Goal: Communication & Community: Ask a question

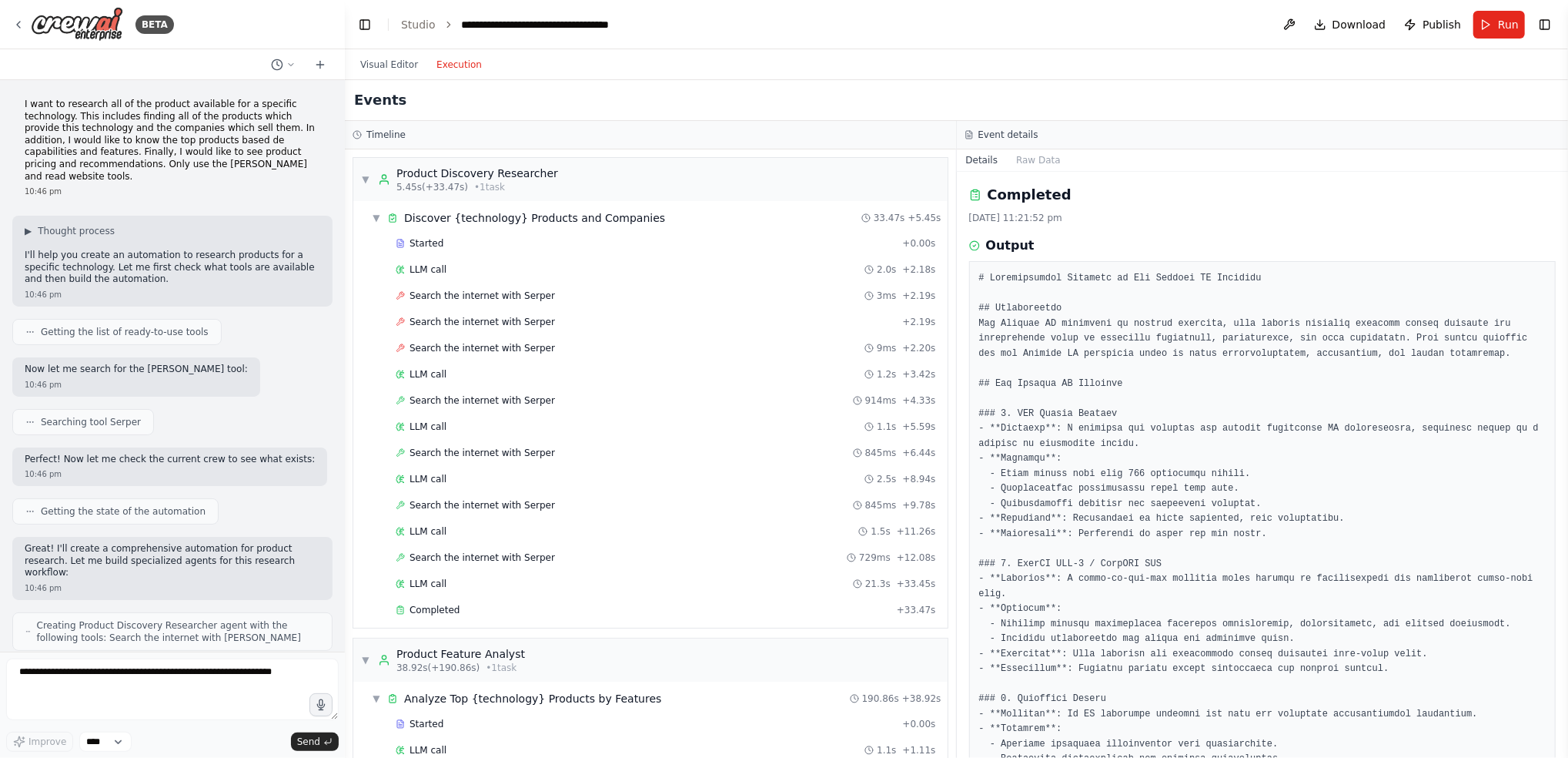
scroll to position [1660, 0]
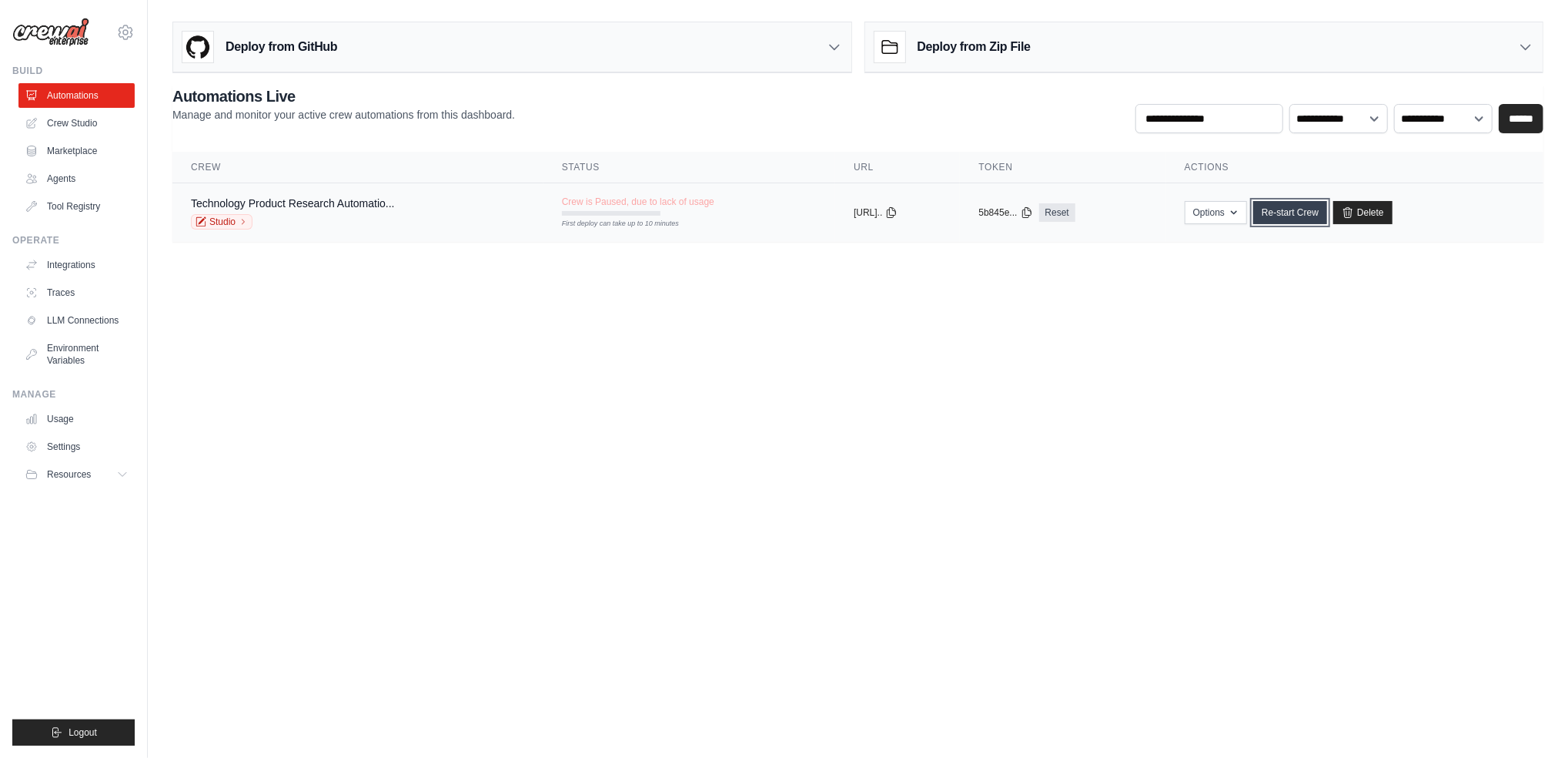
click at [1301, 211] on link "Re-start Crew" at bounding box center [1290, 212] width 74 height 23
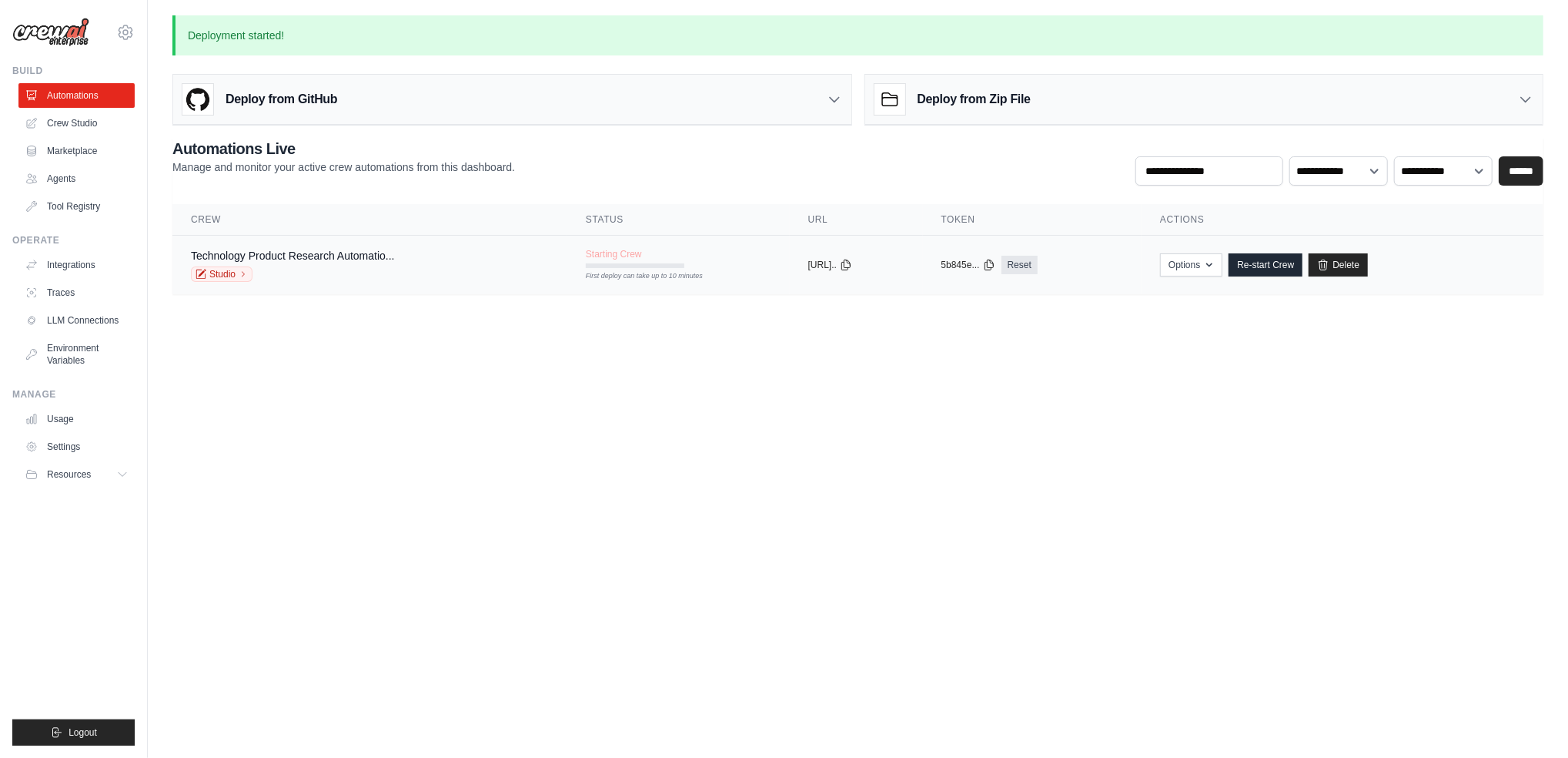
click at [329, 248] on div "Technology Product Research Automatio..." at bounding box center [293, 255] width 204 height 16
click at [1212, 261] on button "Options" at bounding box center [1193, 264] width 62 height 23
click at [1350, 406] on body "tapishpal2109@gmail.com Settings Build Automations Crew Studio" at bounding box center [784, 379] width 1568 height 758
click at [228, 277] on link "Studio" at bounding box center [222, 274] width 62 height 16
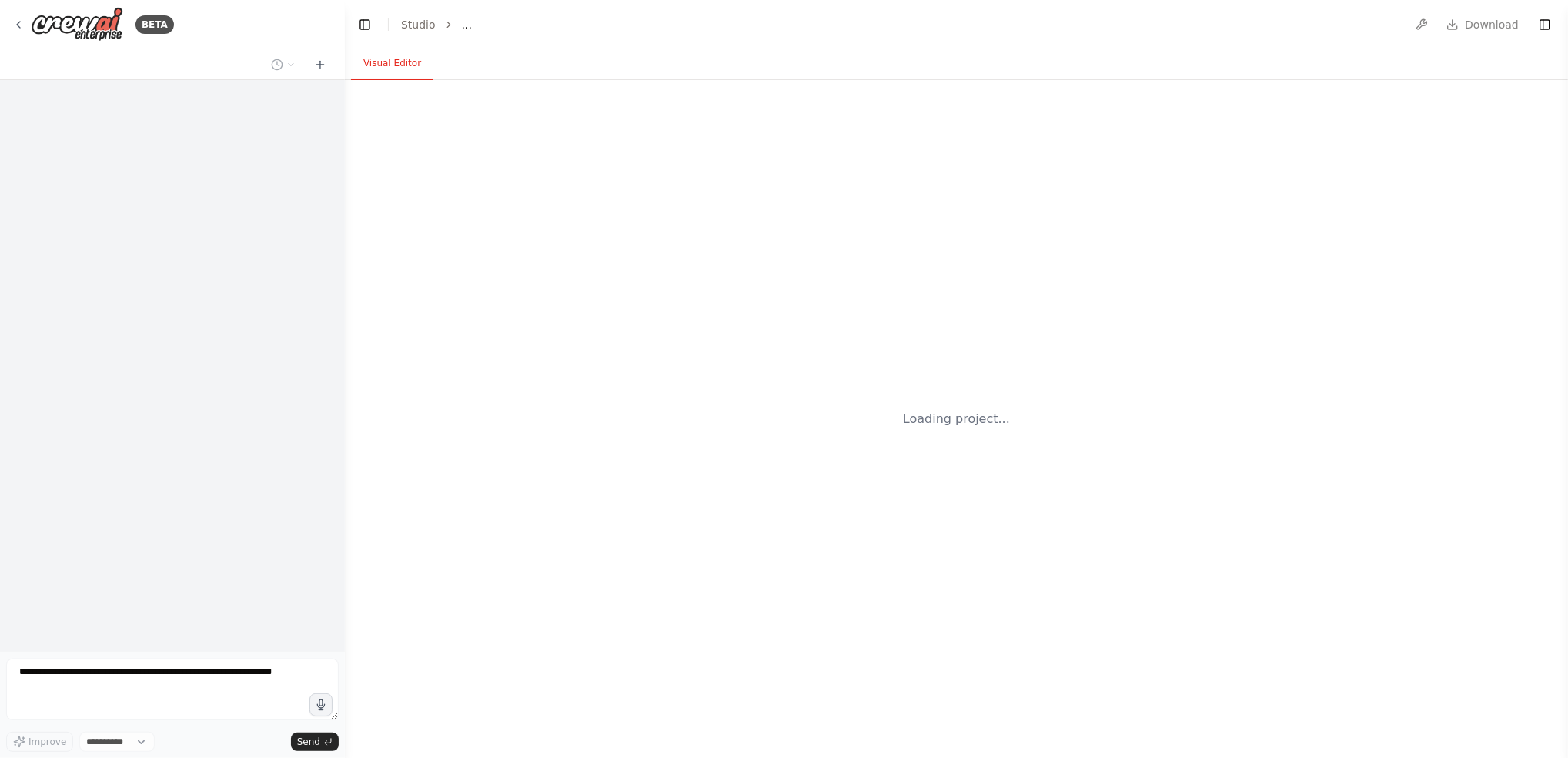
select select "****"
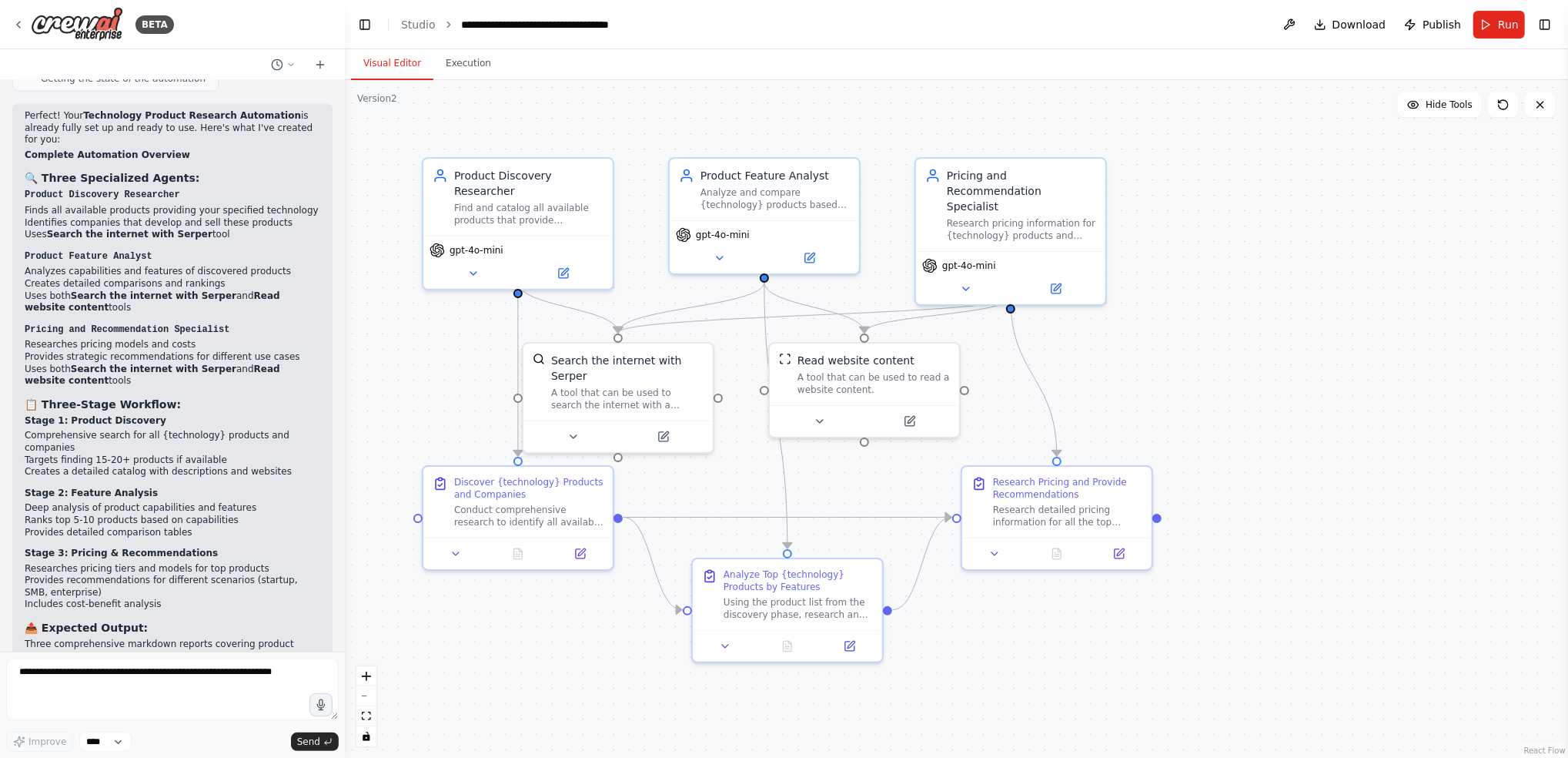
scroll to position [1708, 0]
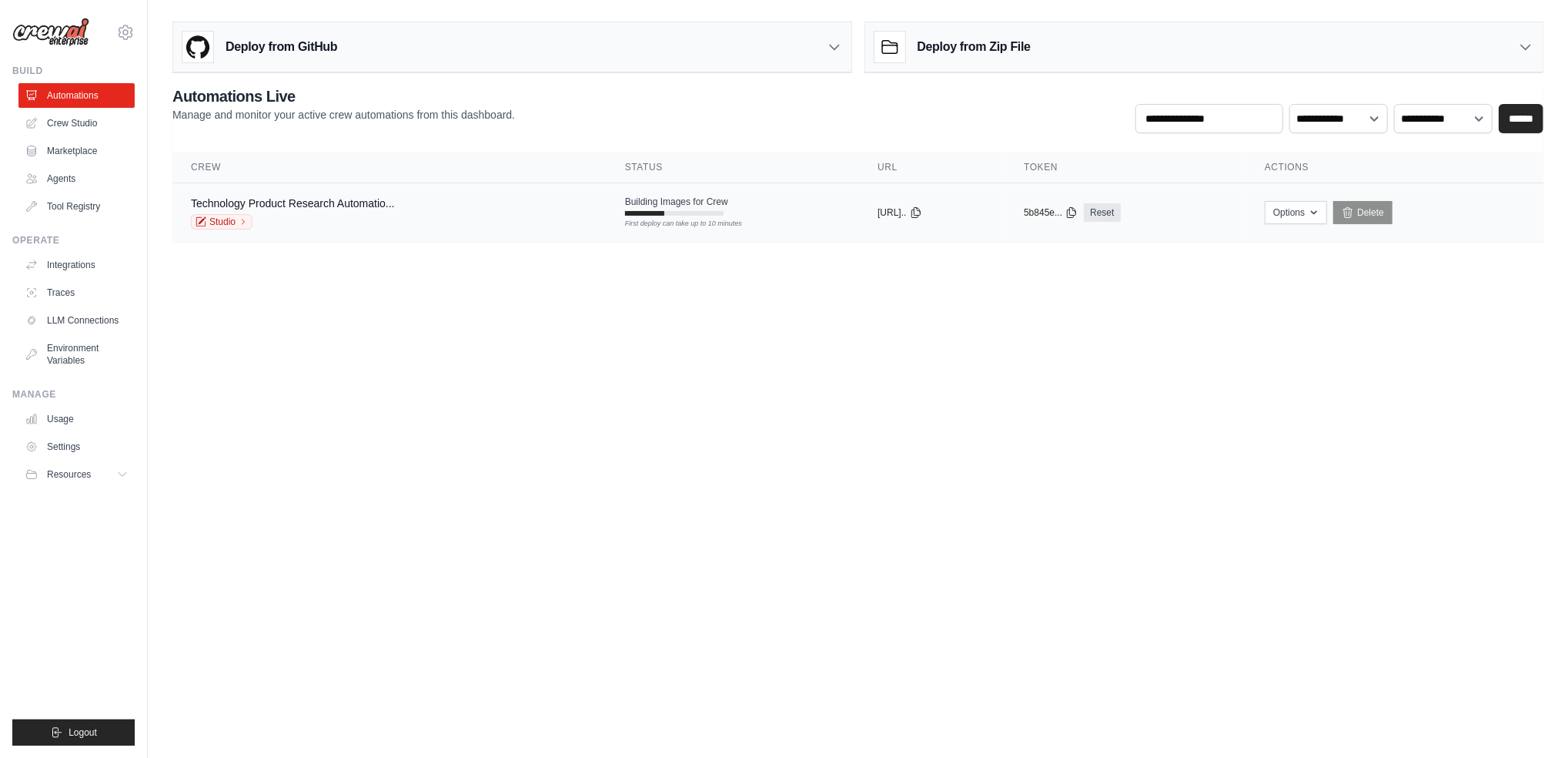
click at [686, 206] on span "Building Images for Crew" at bounding box center [676, 202] width 103 height 13
click at [681, 204] on span "Building Images for Crew" at bounding box center [676, 202] width 103 height 13
click at [920, 221] on td "copied https://technolo..." at bounding box center [932, 213] width 146 height 59
click at [921, 210] on icon at bounding box center [916, 212] width 13 height 13
drag, startPoint x: 887, startPoint y: 211, endPoint x: 739, endPoint y: 217, distance: 148.1
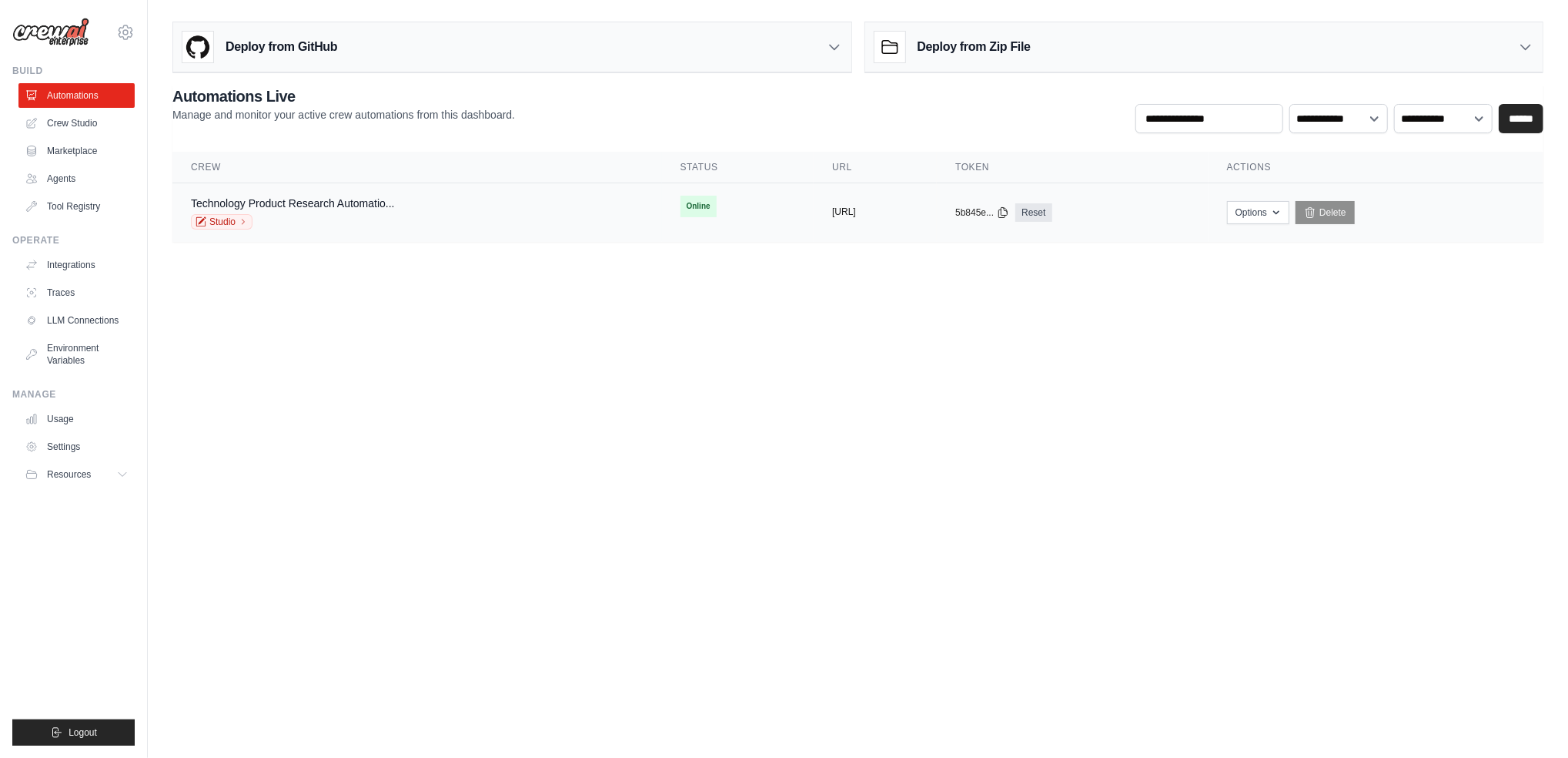
click at [832, 217] on div "copied https://technology-product-research" at bounding box center [875, 213] width 87 height 13
click at [362, 205] on link "Technology Product Research Automatio..." at bounding box center [293, 203] width 204 height 13
drag, startPoint x: 881, startPoint y: 213, endPoint x: 720, endPoint y: 225, distance: 161.4
click at [814, 225] on td "copied https://technology-product-research" at bounding box center [875, 213] width 123 height 59
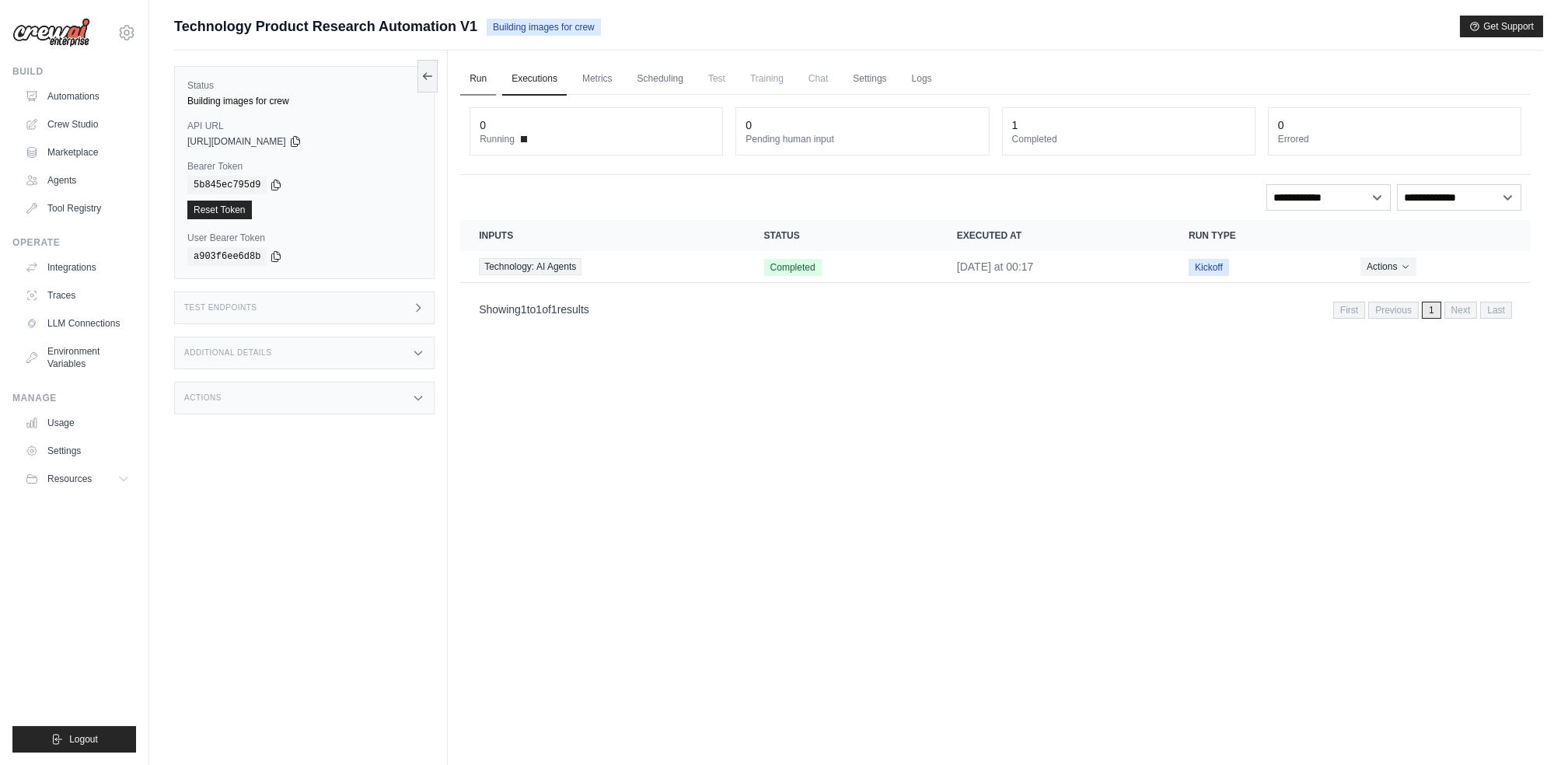
click at [477, 73] on link "Run" at bounding box center [478, 78] width 36 height 32
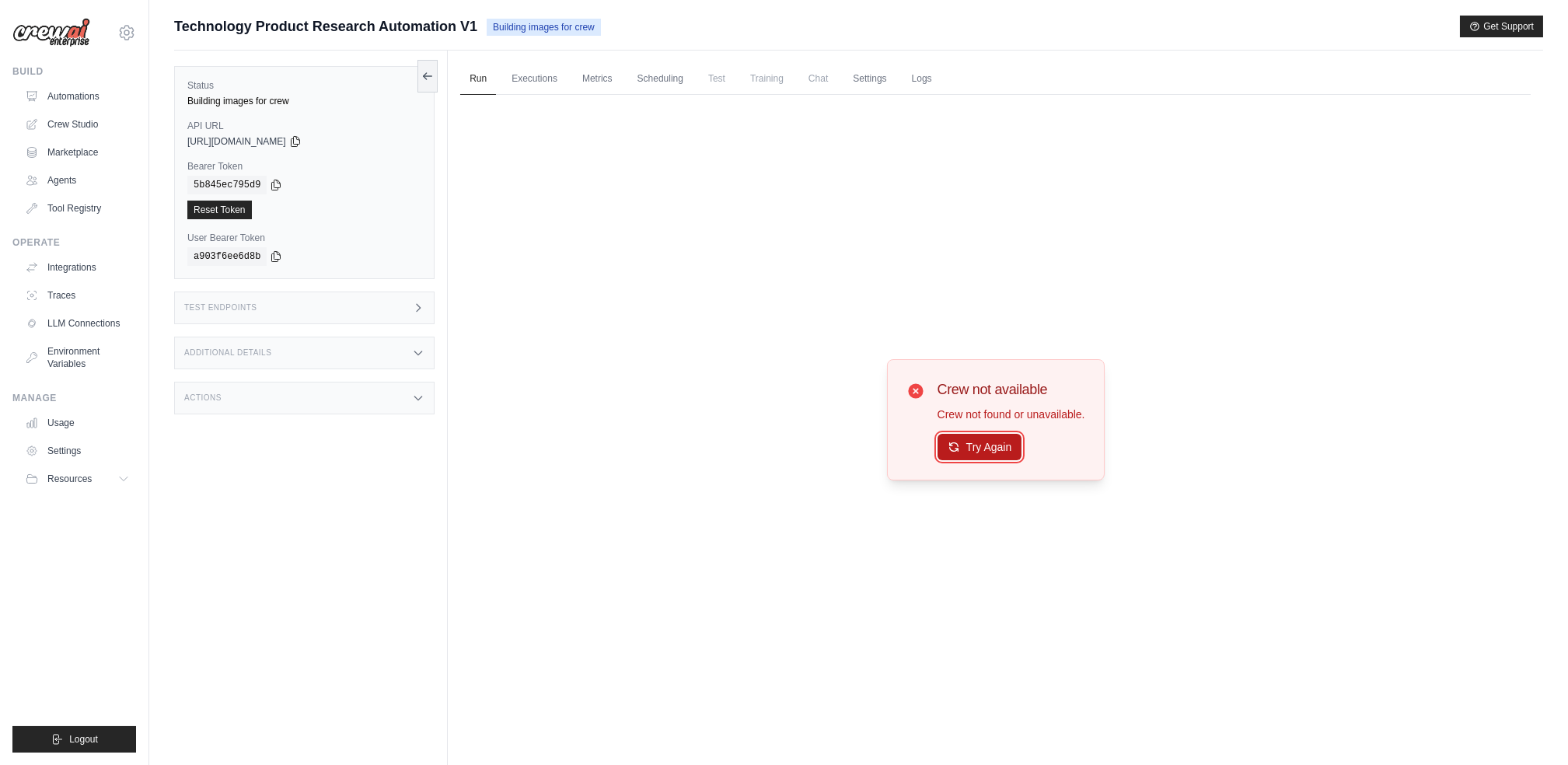
click at [977, 444] on button "Try Again" at bounding box center [980, 446] width 85 height 27
click at [977, 444] on button "Try Again" at bounding box center [980, 447] width 85 height 27
click at [530, 85] on link "Executions" at bounding box center [534, 78] width 64 height 32
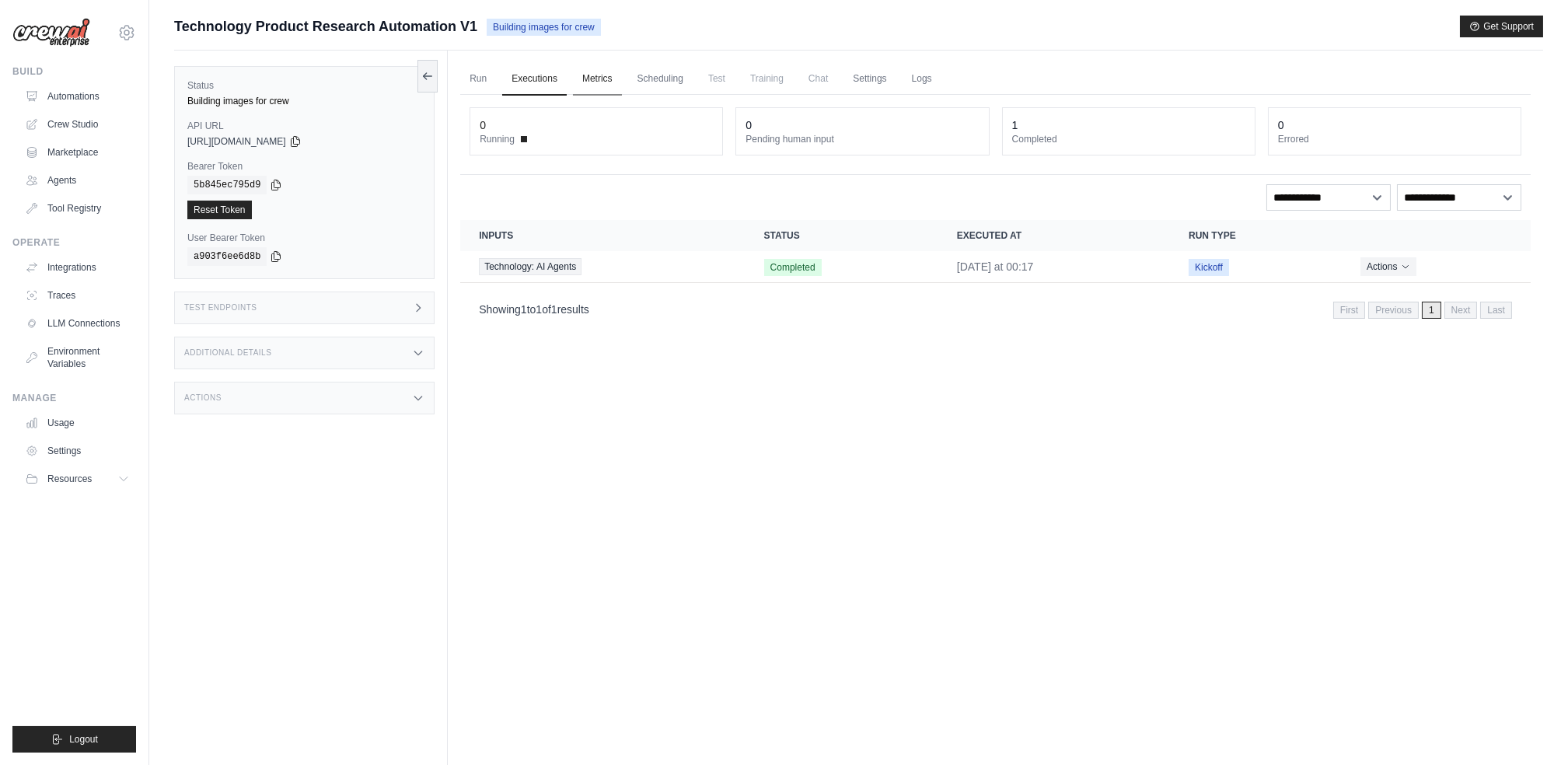
click at [607, 70] on link "Metrics" at bounding box center [597, 78] width 49 height 32
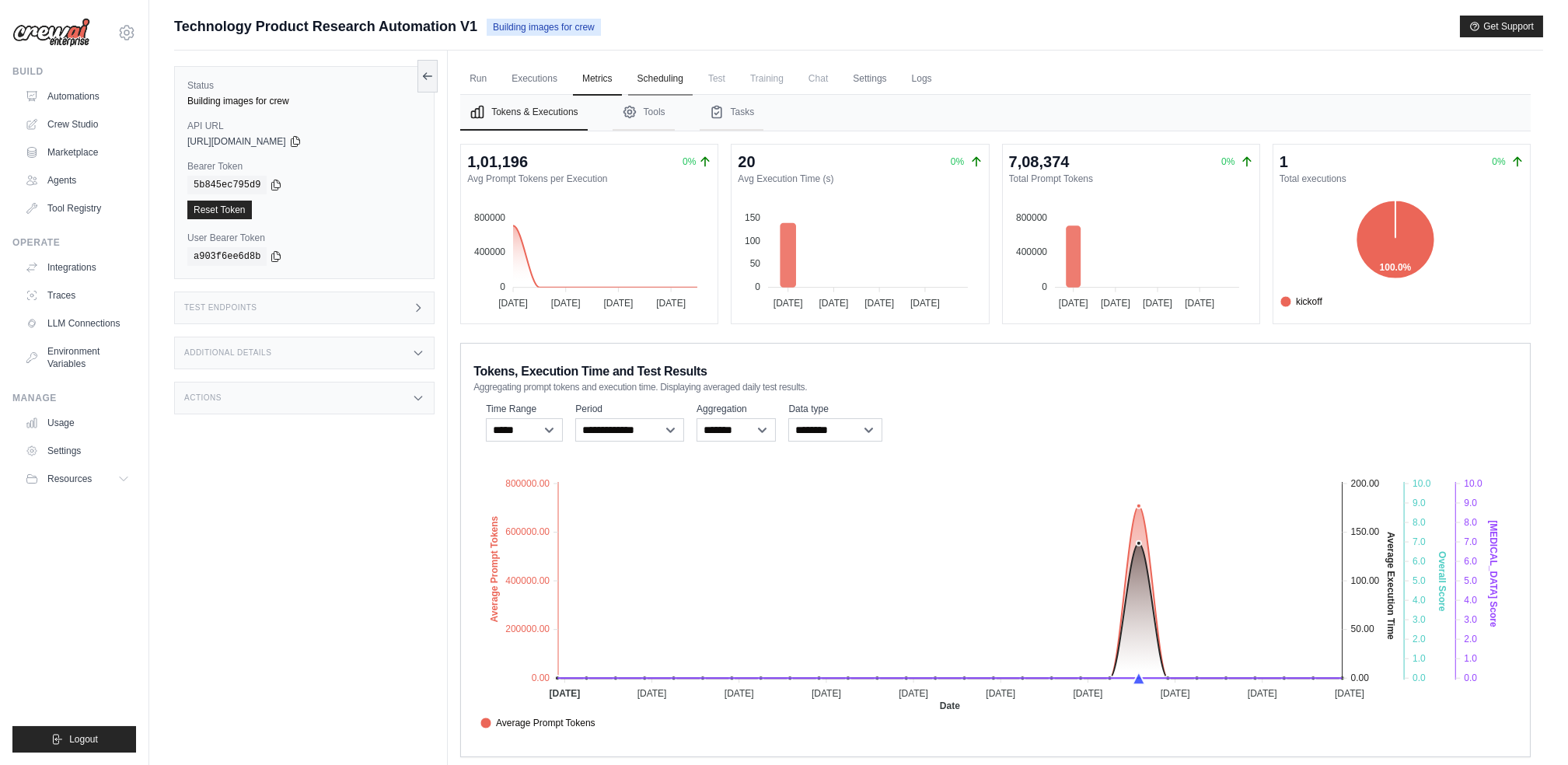
click at [669, 85] on link "Scheduling" at bounding box center [660, 78] width 64 height 32
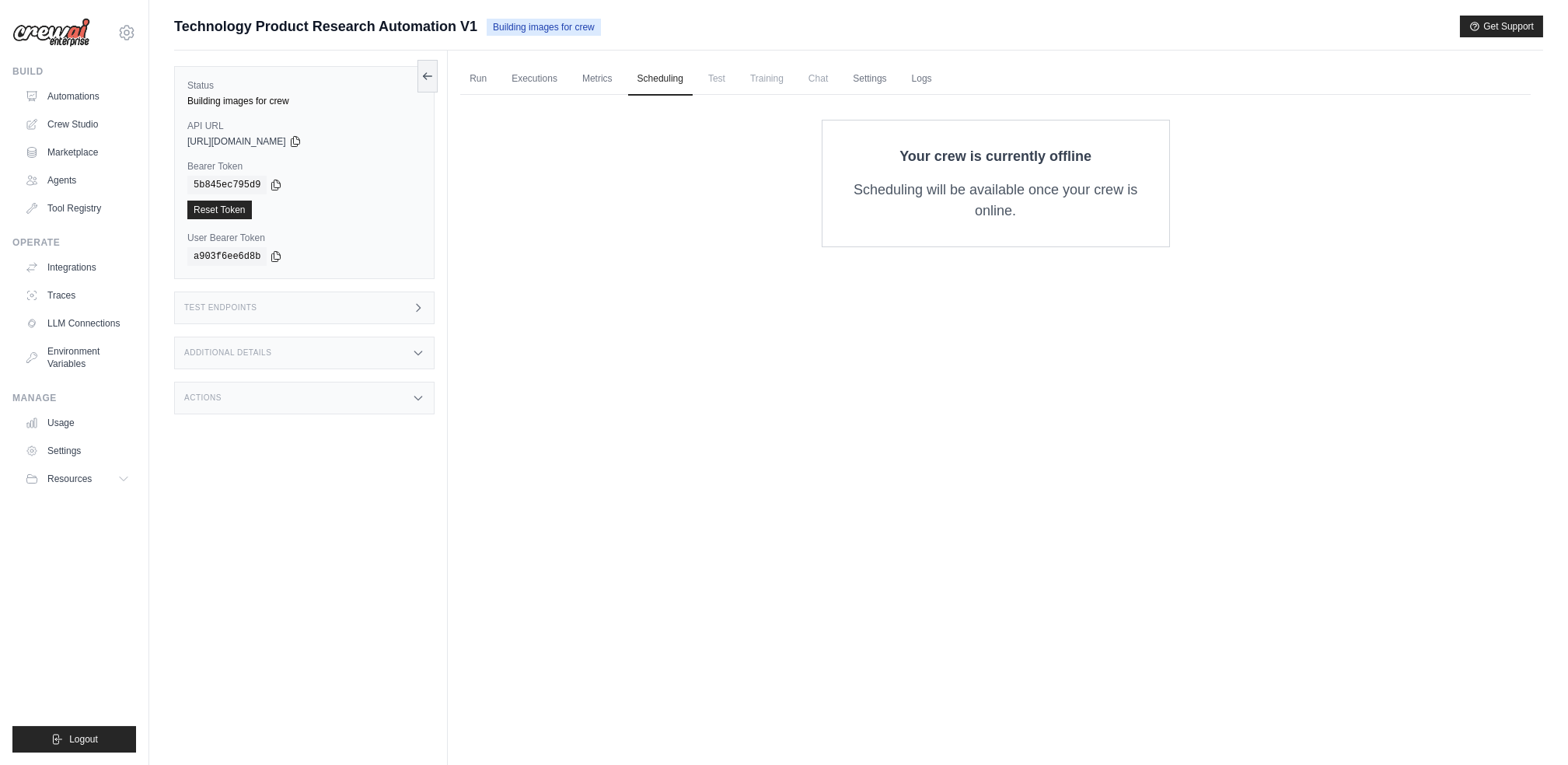
click at [726, 84] on span "Test" at bounding box center [716, 78] width 36 height 31
click at [598, 76] on link "Metrics" at bounding box center [597, 78] width 49 height 32
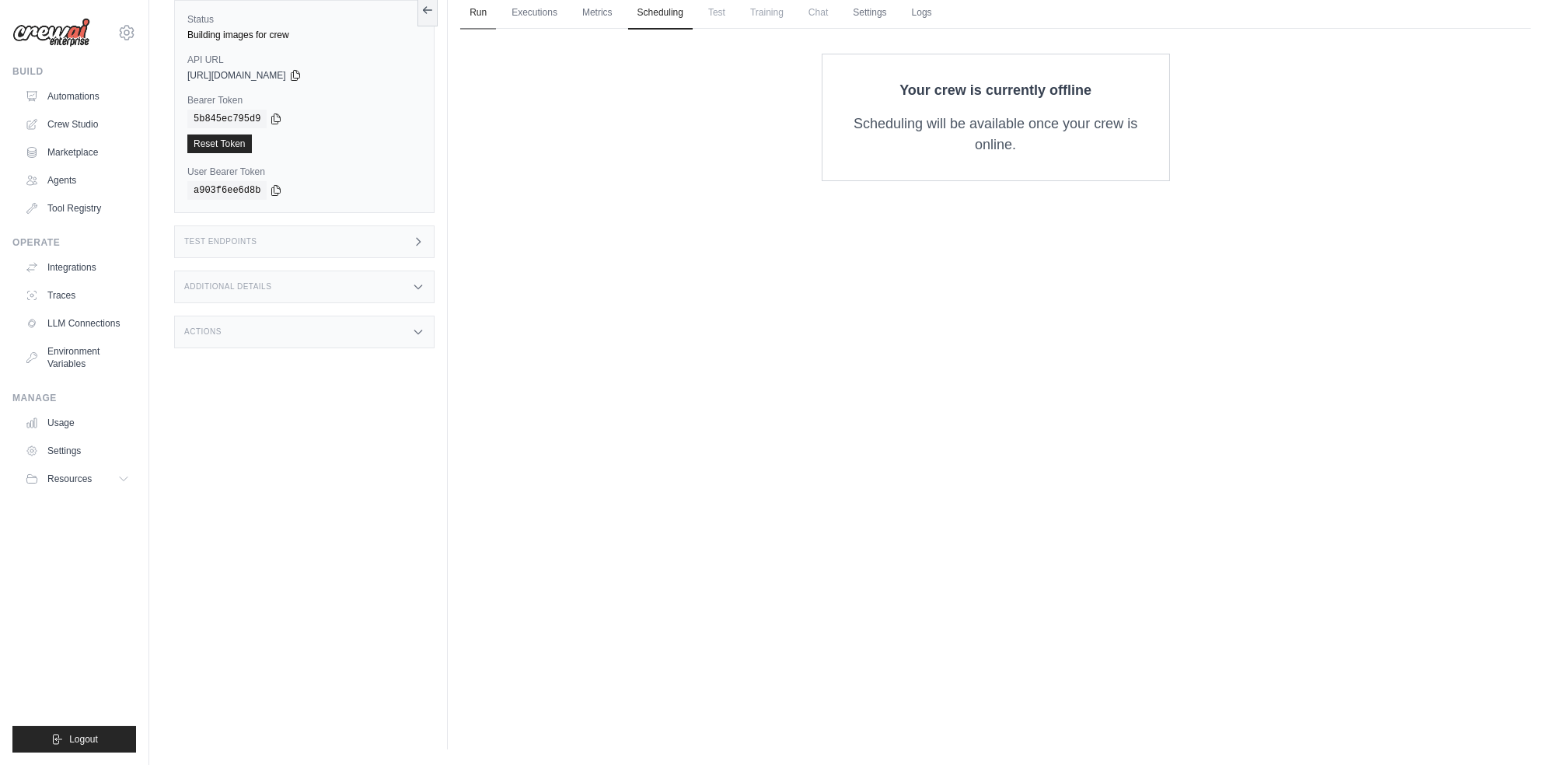
click at [469, 9] on link "Run" at bounding box center [478, 13] width 36 height 32
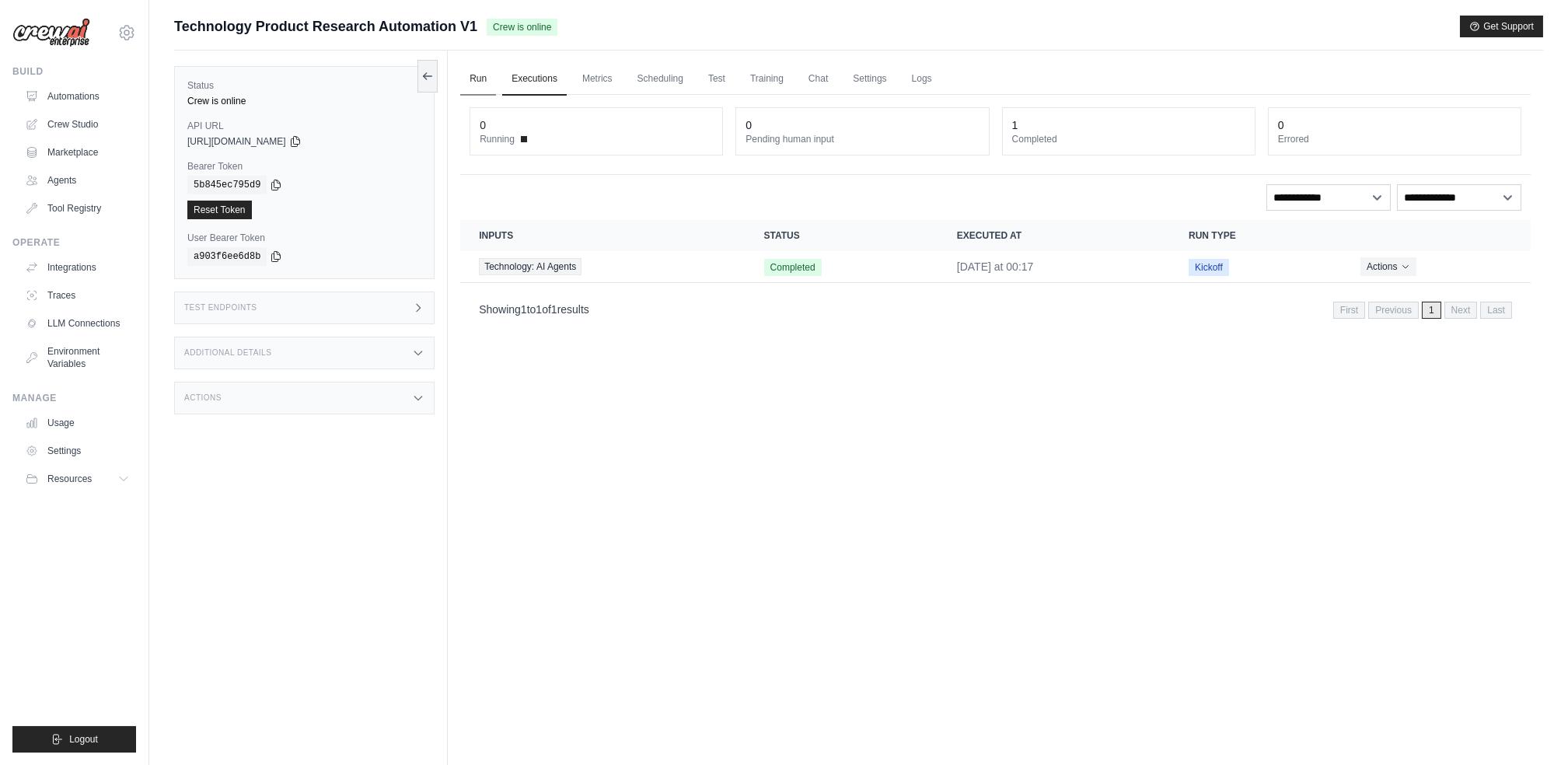
click at [473, 83] on link "Run" at bounding box center [478, 78] width 36 height 32
click at [65, 92] on link "Automations" at bounding box center [79, 96] width 118 height 25
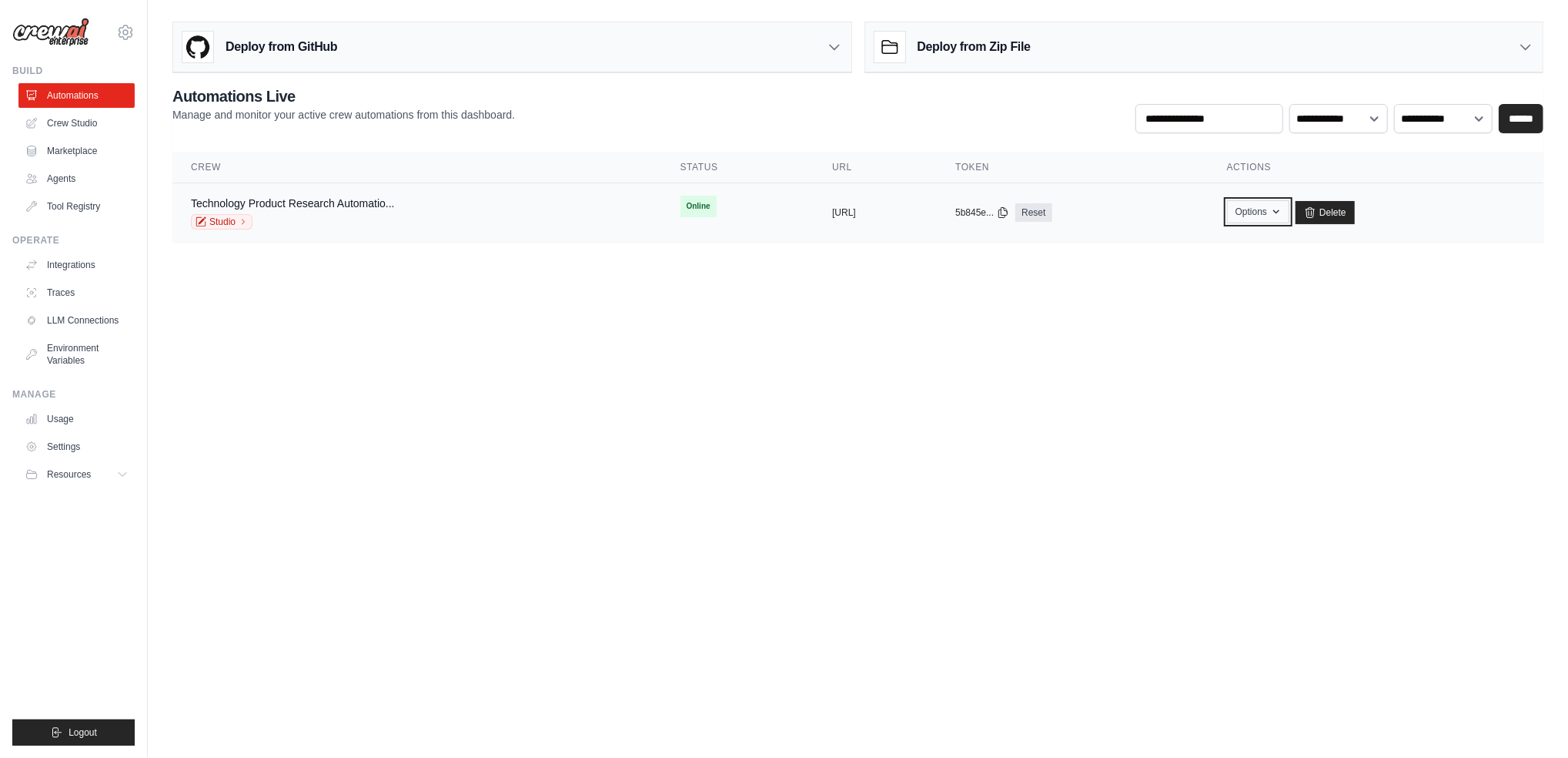
click at [1289, 213] on button "Options" at bounding box center [1258, 212] width 62 height 23
click at [1265, 245] on link "Chat with this Crew" at bounding box center [1202, 247] width 172 height 27
click at [815, 316] on body "[EMAIL_ADDRESS][DOMAIN_NAME] Settings Build Automations Crew Studio" at bounding box center [784, 379] width 1568 height 758
click at [1289, 201] on button "Options" at bounding box center [1258, 212] width 62 height 23
click at [1031, 330] on body "[EMAIL_ADDRESS][DOMAIN_NAME] Settings Build Automations Crew Studio" at bounding box center [784, 379] width 1568 height 758
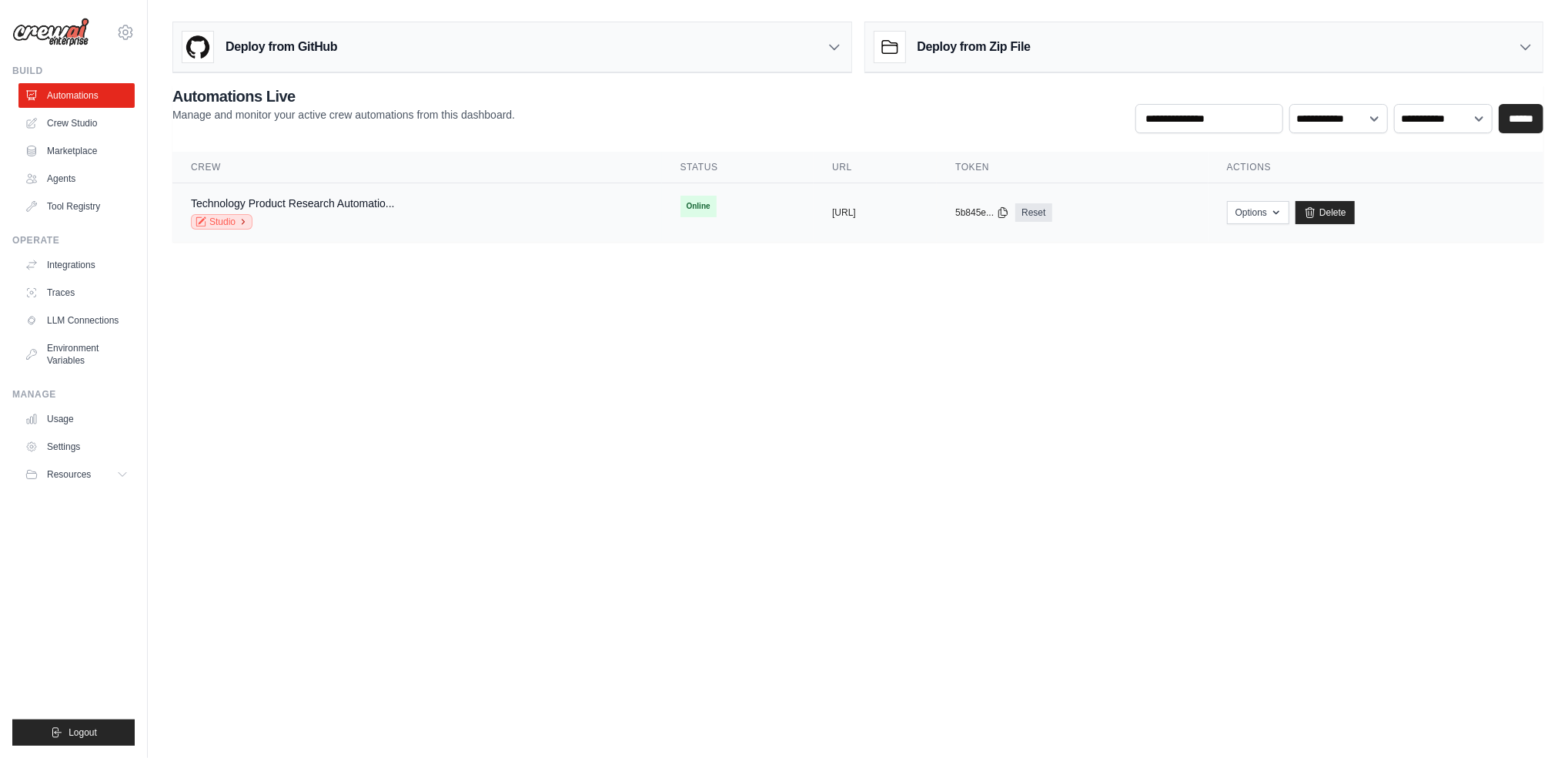
click at [237, 229] on link "Studio" at bounding box center [222, 222] width 62 height 16
click at [87, 118] on link "Crew Studio" at bounding box center [78, 123] width 117 height 25
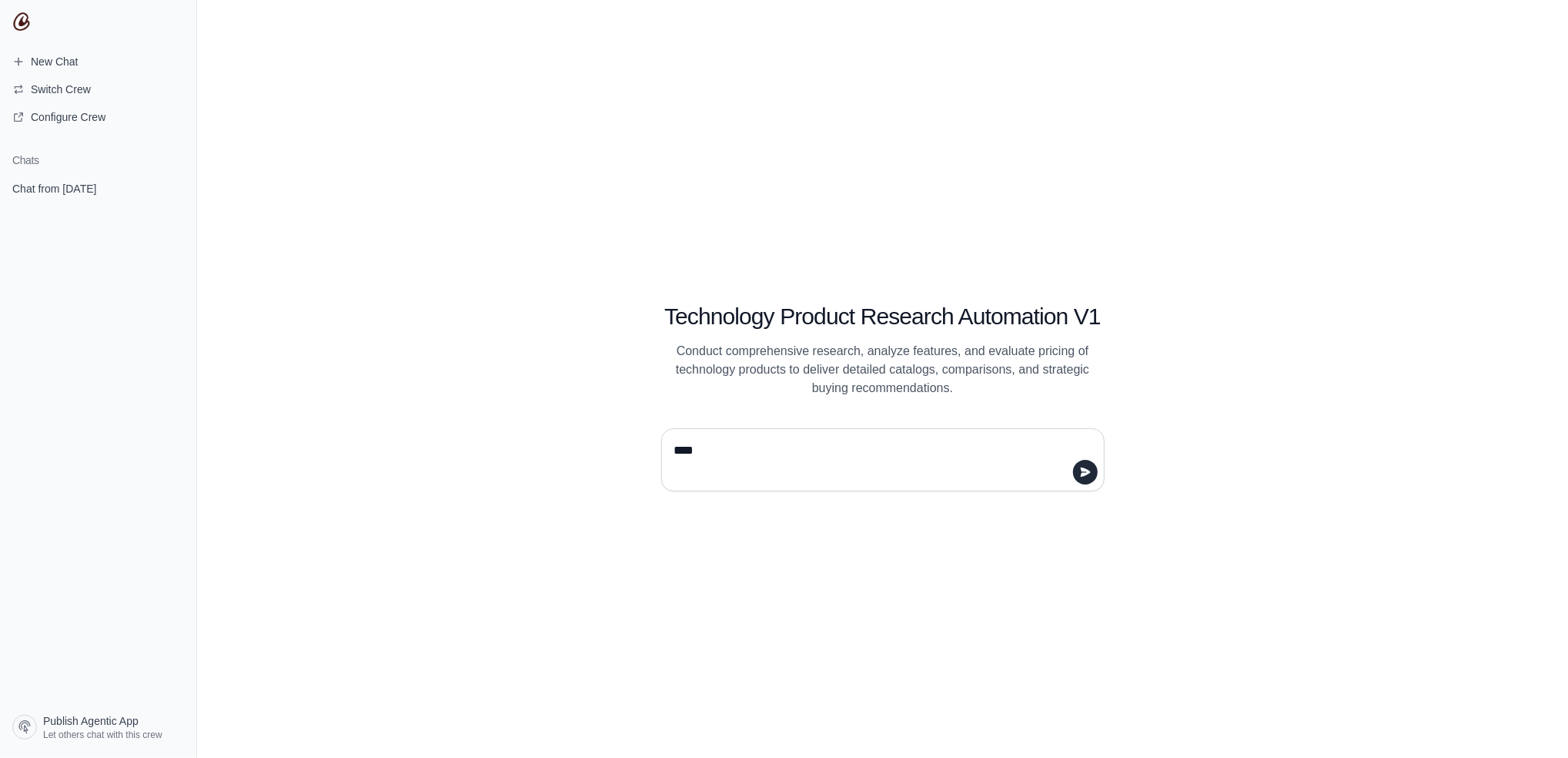
type textarea "*****"
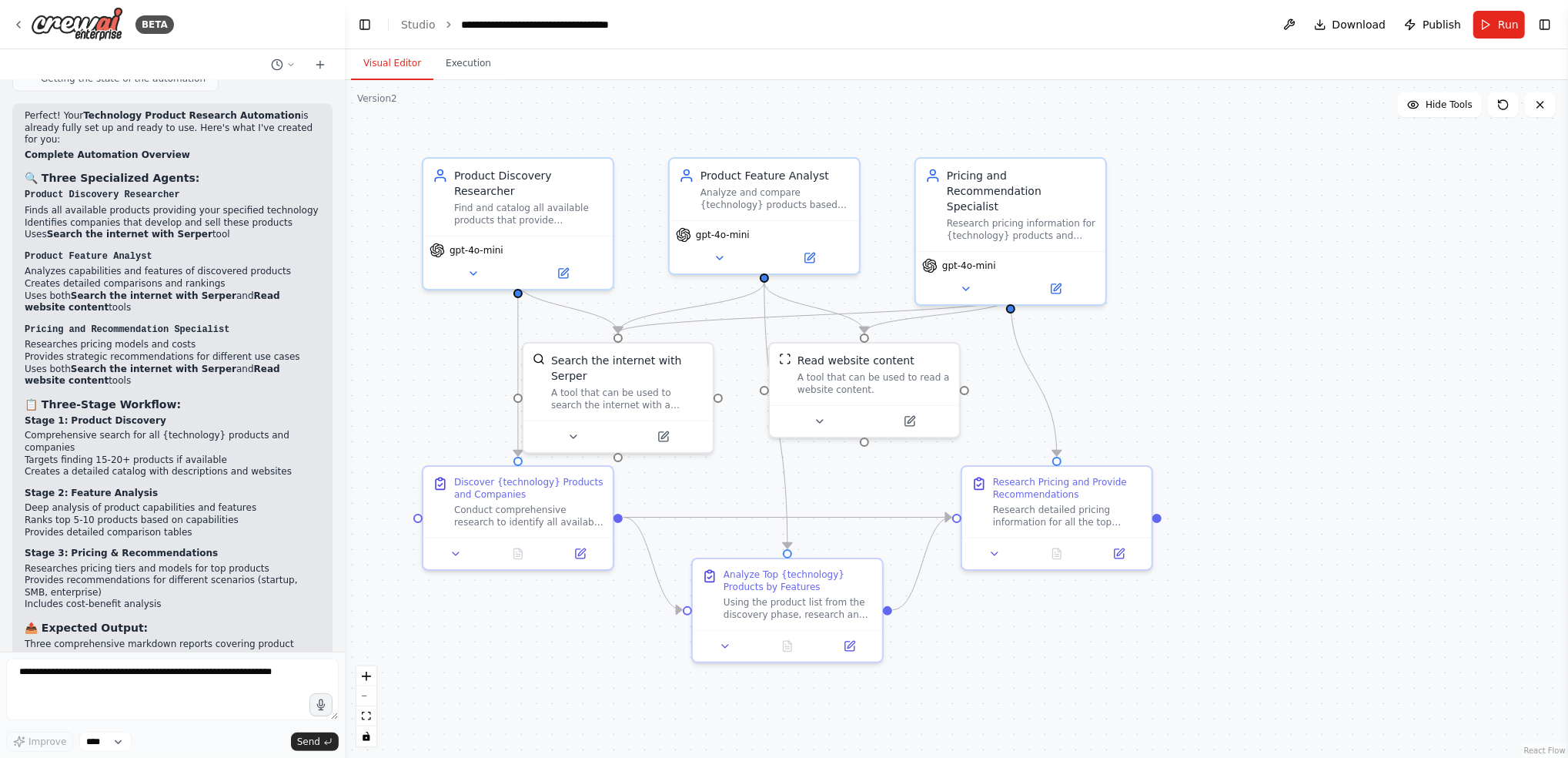
scroll to position [1708, 0]
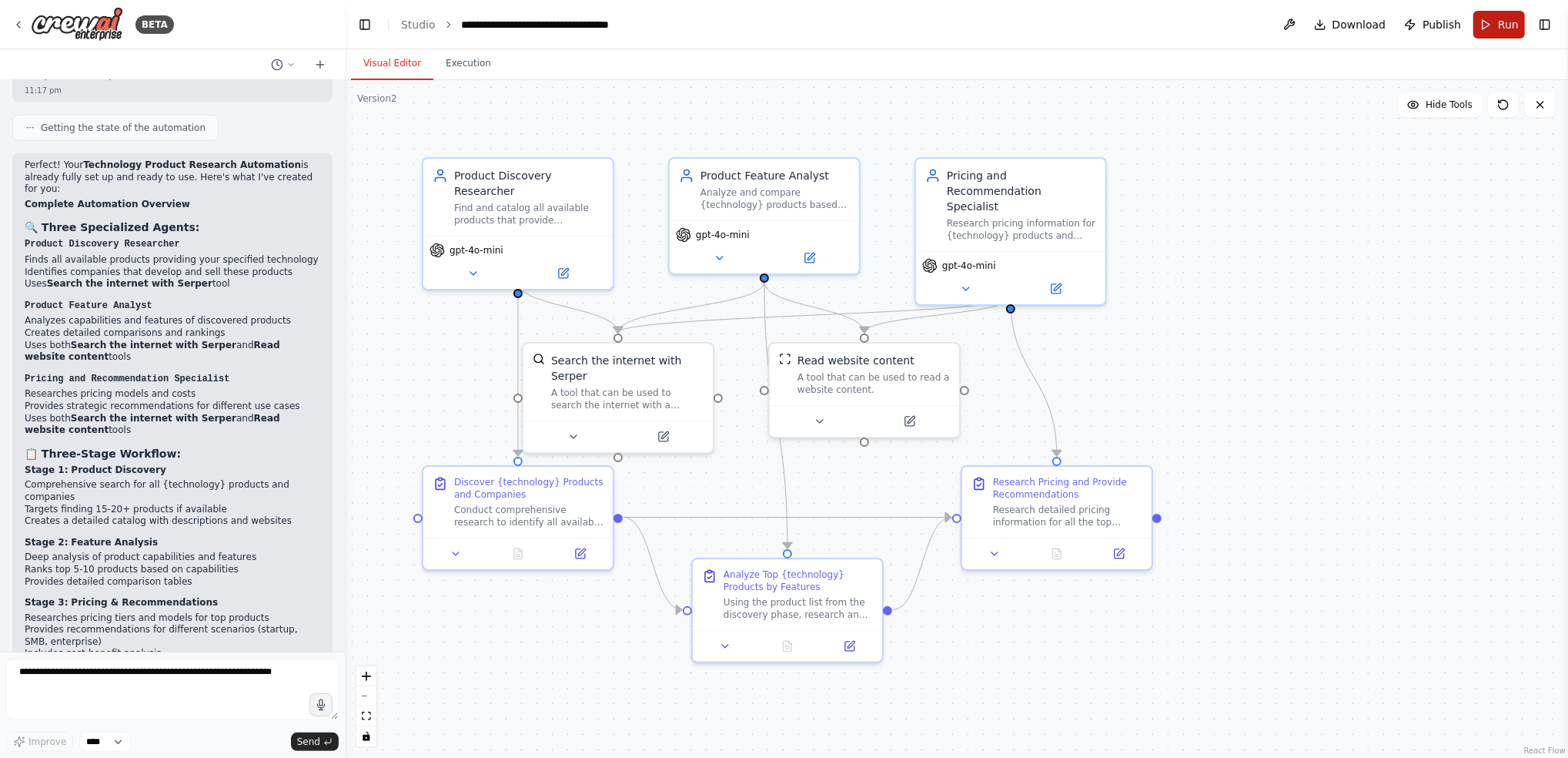
click at [1510, 29] on span "Run" at bounding box center [1508, 25] width 21 height 16
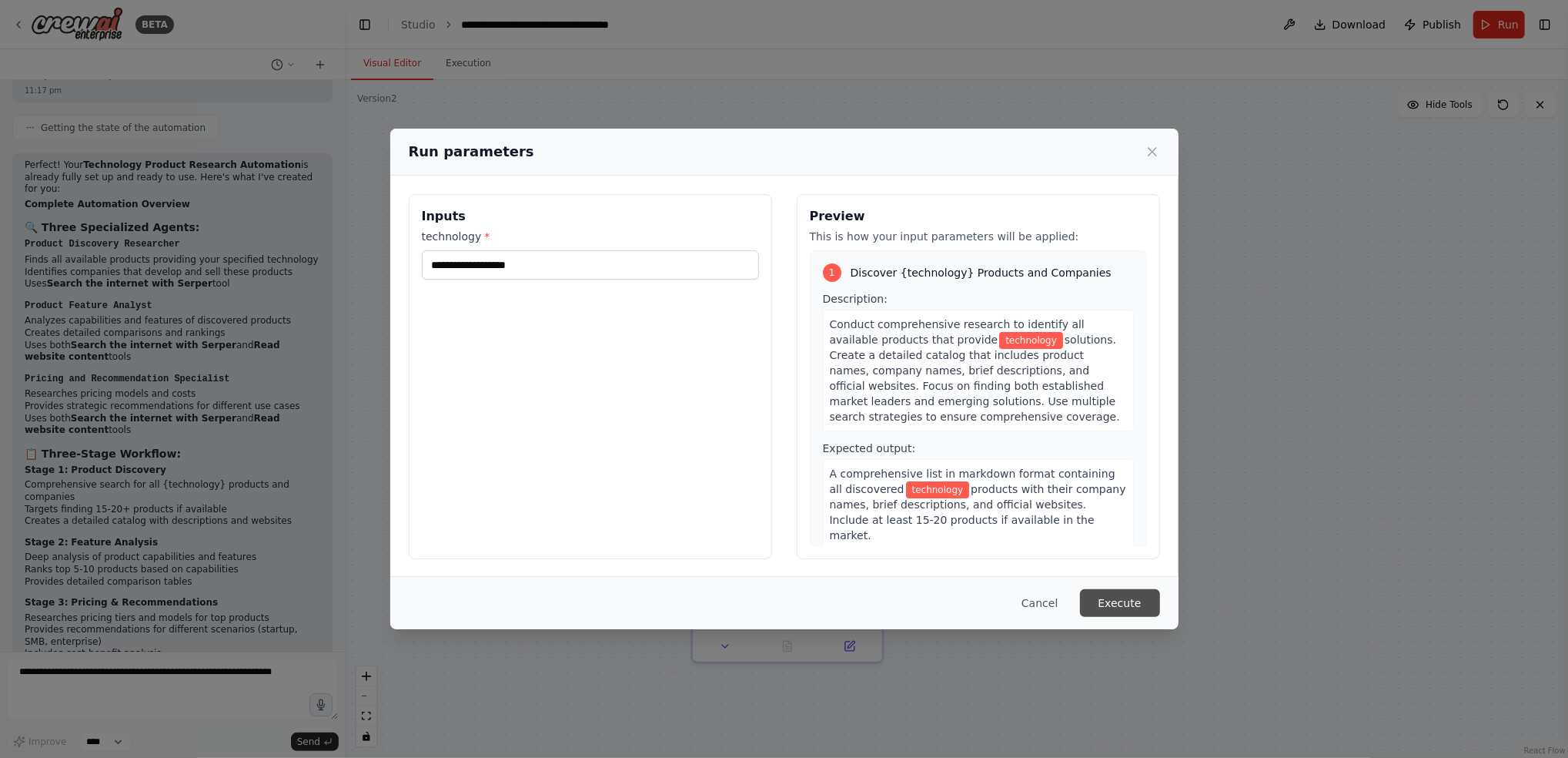
click at [1129, 602] on button "Execute" at bounding box center [1120, 603] width 80 height 27
click at [533, 266] on input "technology *" at bounding box center [591, 265] width 337 height 29
type input "***"
click at [1130, 604] on button "Execute" at bounding box center [1120, 603] width 80 height 27
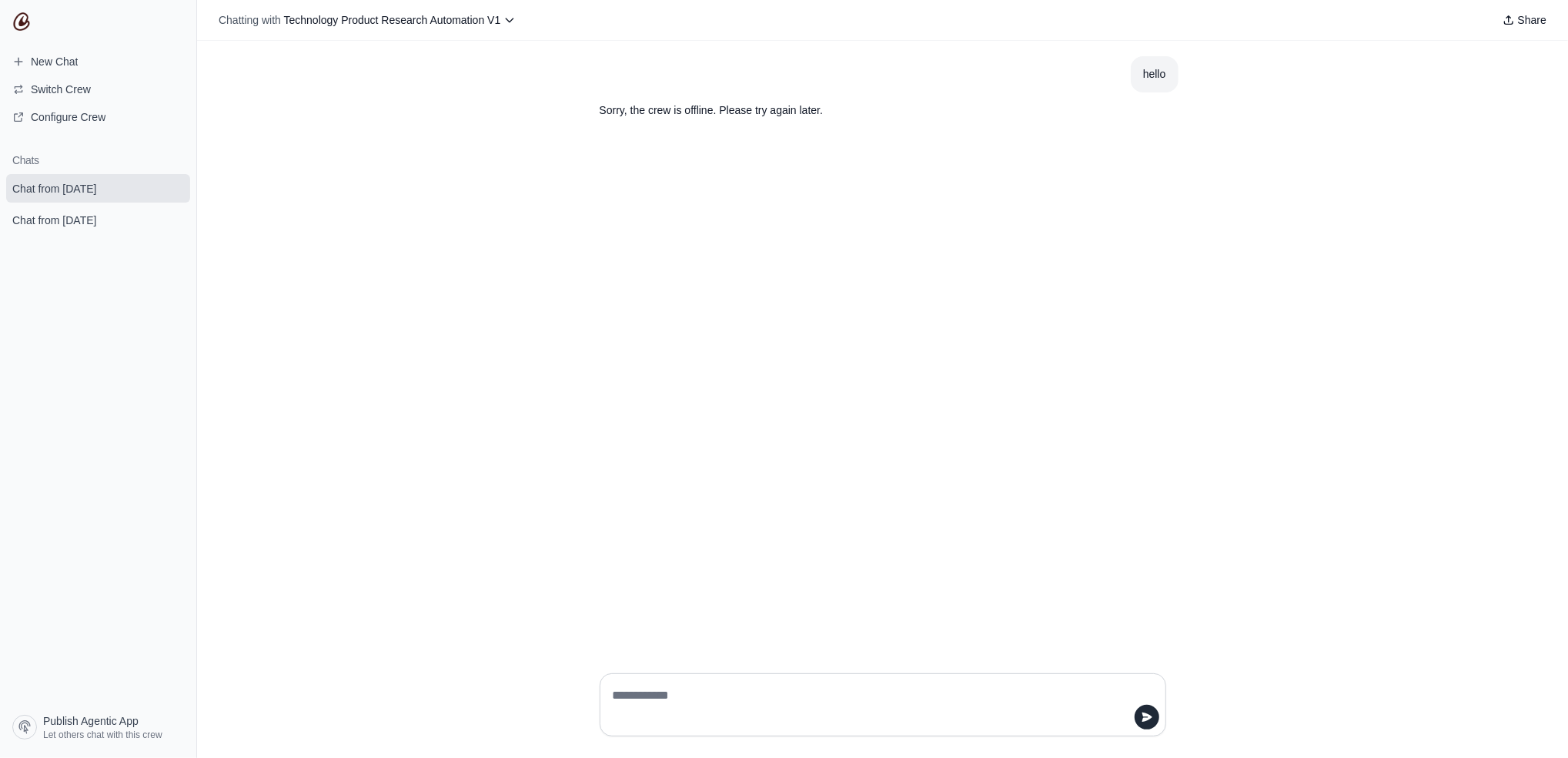
click at [735, 701] on textarea at bounding box center [878, 704] width 537 height 43
type textarea "**"
click at [473, 31] on div "Chatting with Technology Product Research Automation V1 Share" at bounding box center [882, 20] width 1371 height 41
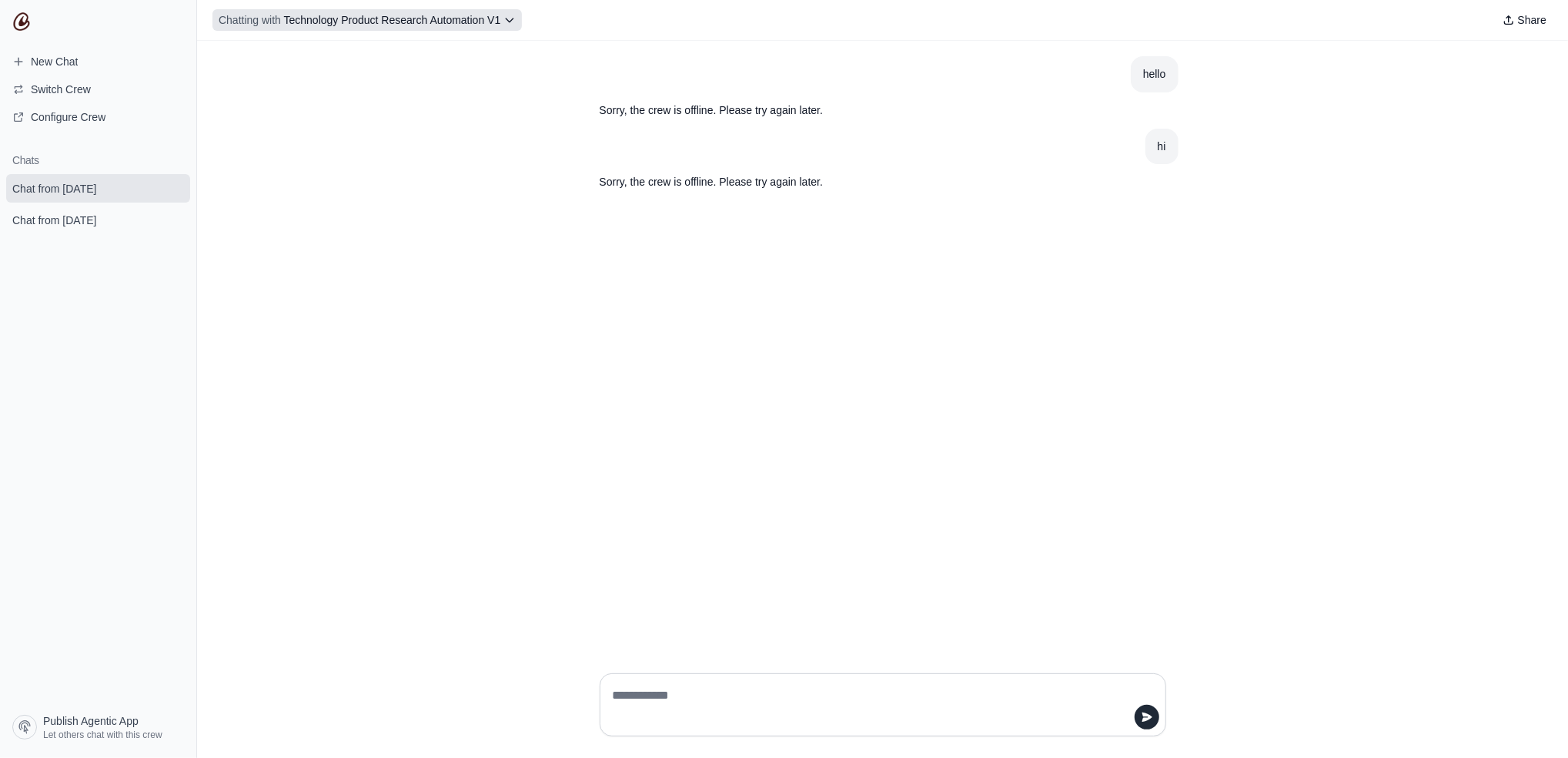
click at [503, 20] on icon at bounding box center [510, 20] width 13 height 13
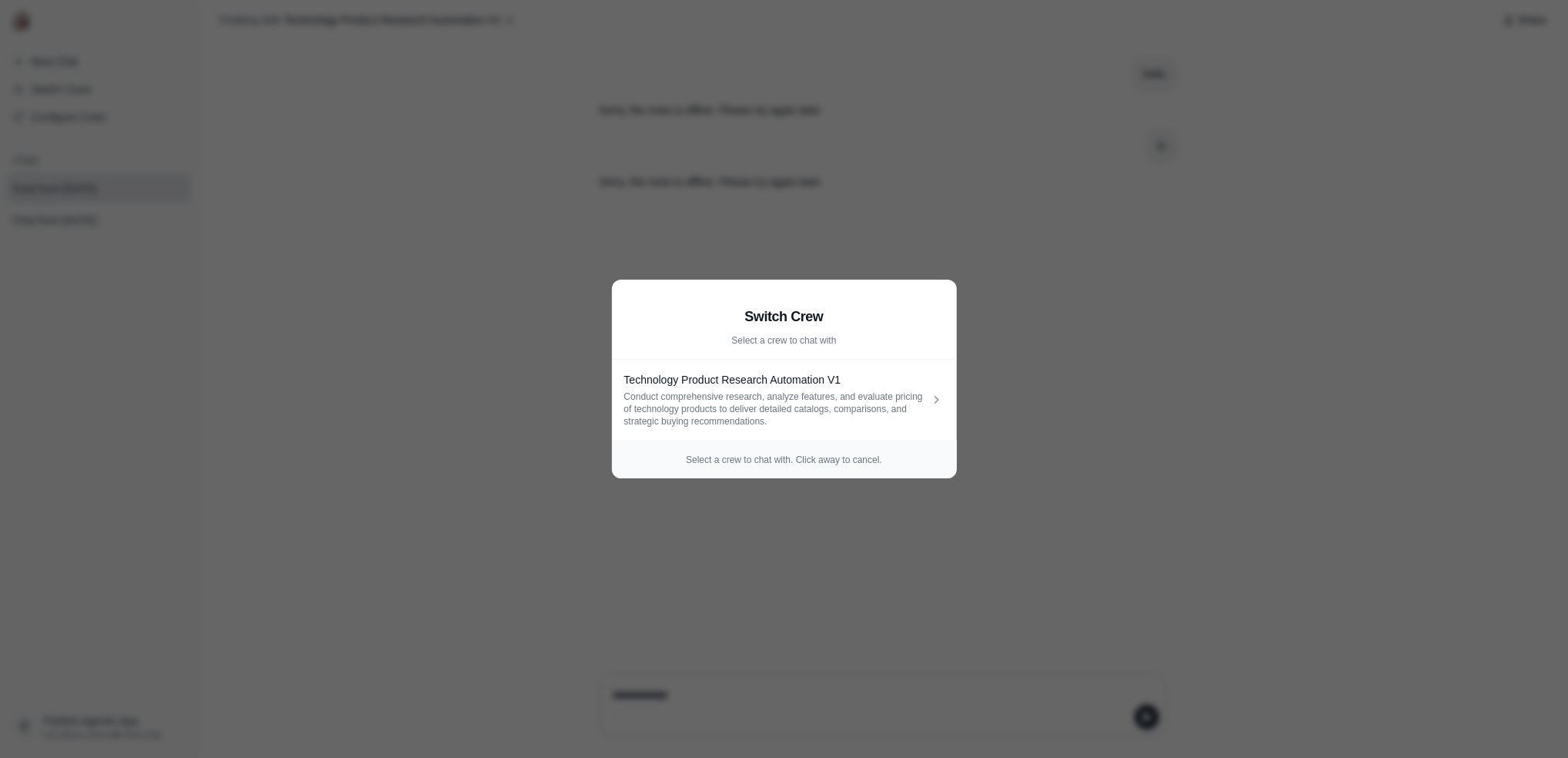
click at [1006, 408] on aside "Switch Crew Select a crew to chat with Technology Product Research Automation V…" at bounding box center [784, 379] width 1568 height 758
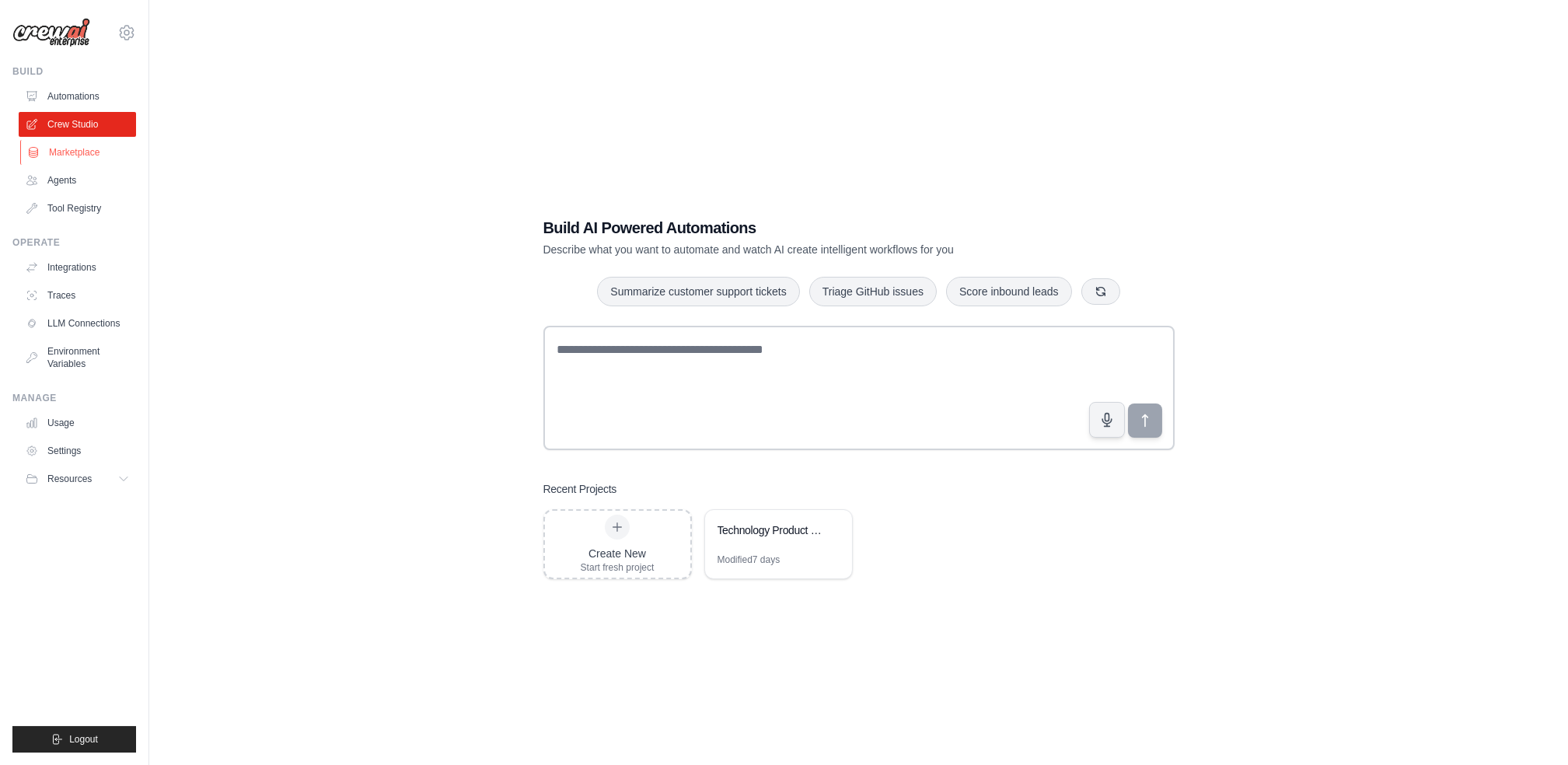
click at [89, 156] on link "Marketplace" at bounding box center [79, 152] width 118 height 25
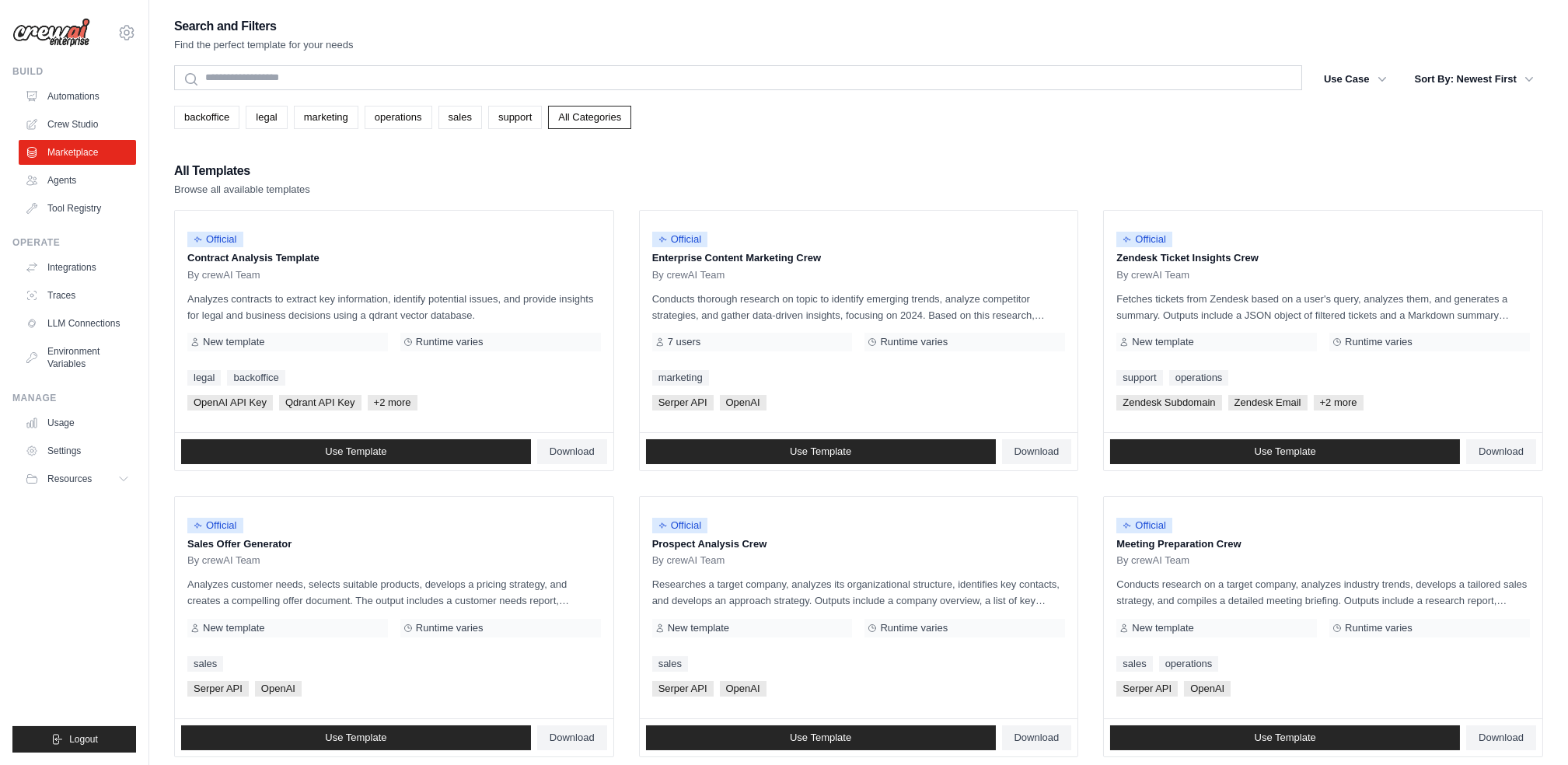
click at [73, 96] on link "Automations" at bounding box center [77, 96] width 118 height 25
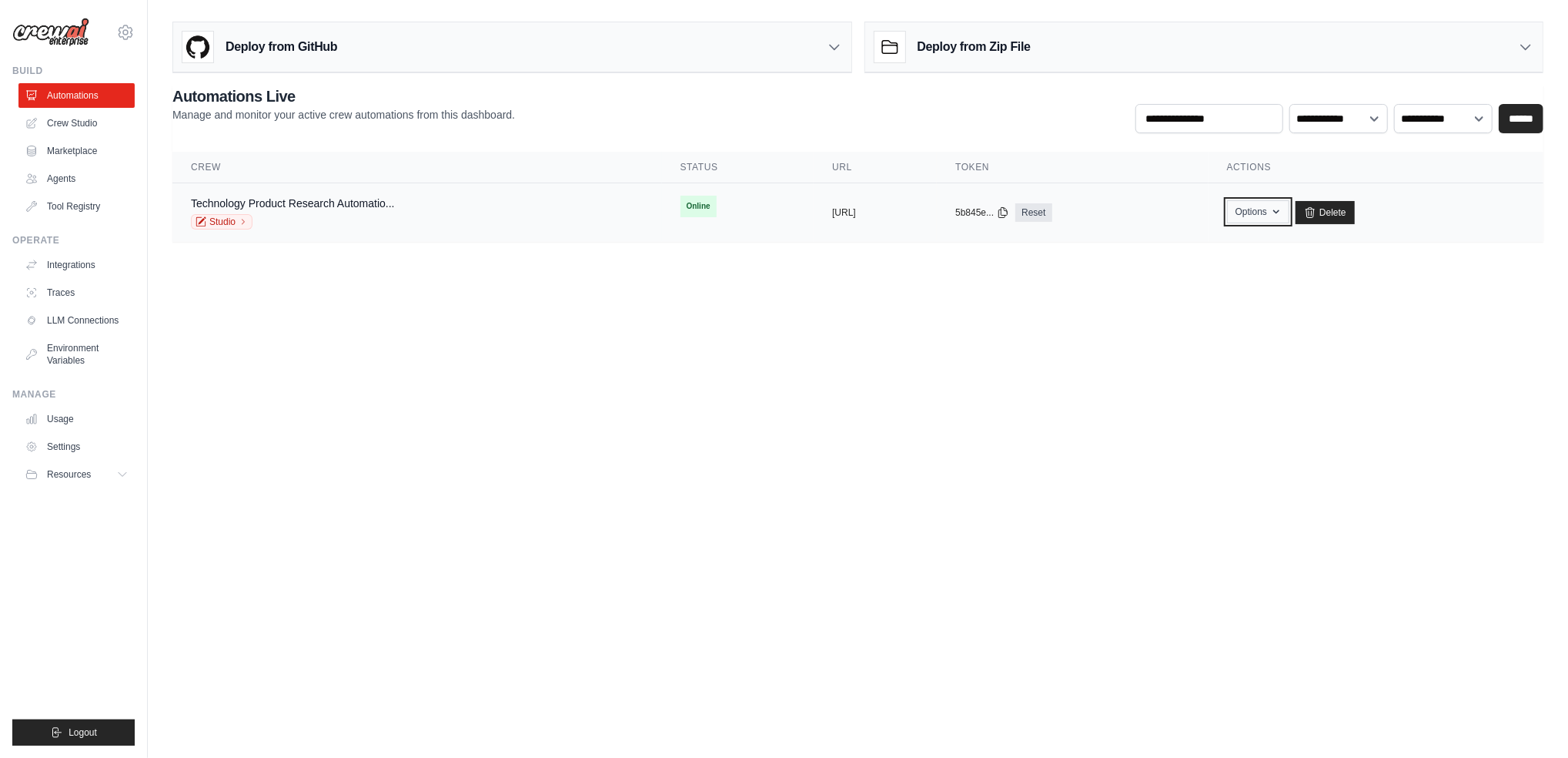
click at [1283, 218] on icon "button" at bounding box center [1276, 212] width 13 height 13
click at [1442, 384] on body "[EMAIL_ADDRESS][DOMAIN_NAME] Settings Build Automations Crew Studio" at bounding box center [784, 379] width 1568 height 758
click at [341, 199] on link "Technology Product Research Automatio..." at bounding box center [293, 203] width 204 height 13
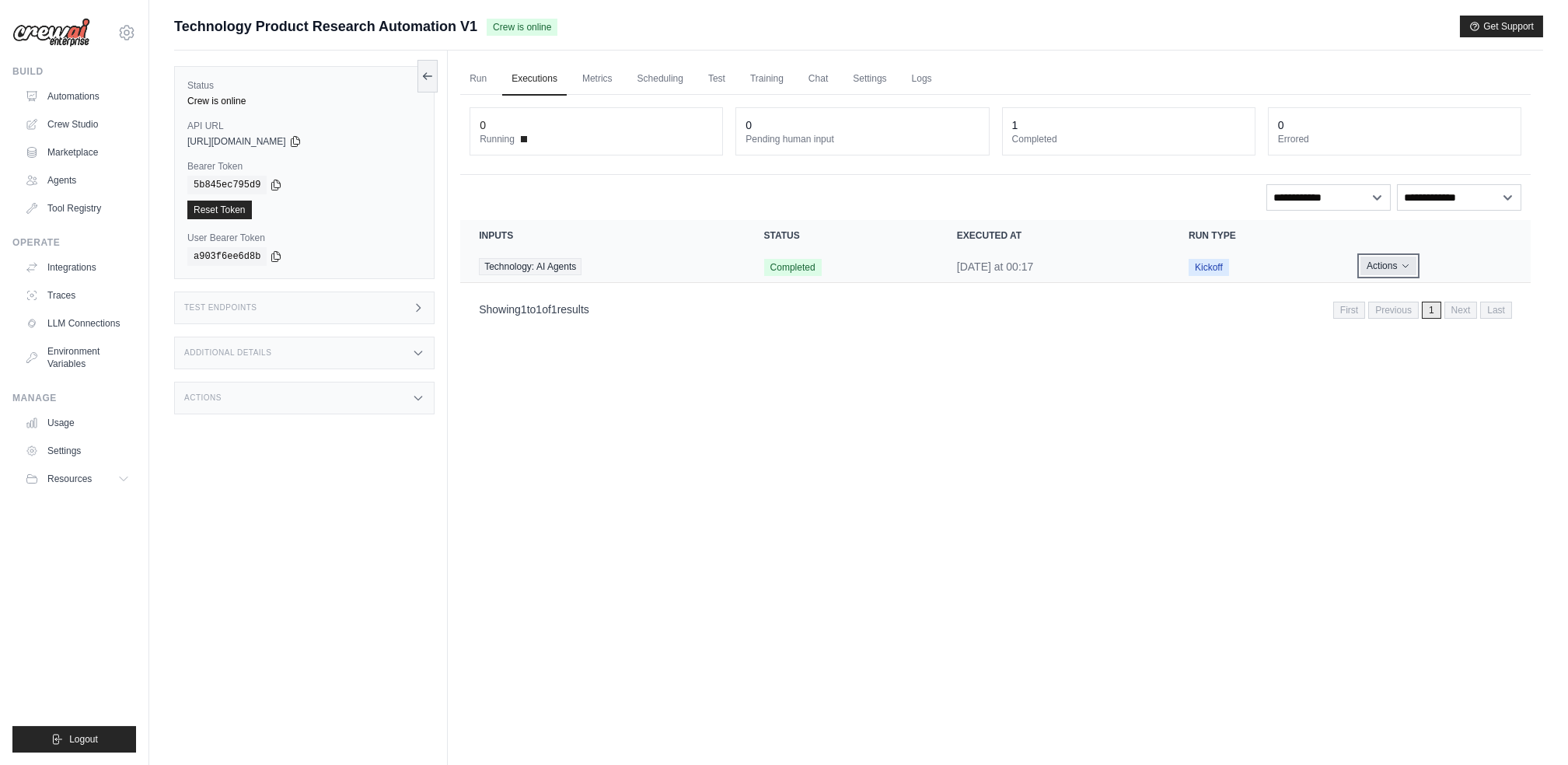
click at [1403, 263] on icon "Actions for execution" at bounding box center [1406, 266] width 9 height 9
click at [1402, 265] on icon "Actions for execution" at bounding box center [1405, 266] width 6 height 3
click at [1213, 269] on span "Kickoff" at bounding box center [1209, 267] width 41 height 17
click at [817, 71] on link "Chat" at bounding box center [818, 78] width 38 height 32
click at [72, 90] on link "Automations" at bounding box center [79, 96] width 118 height 25
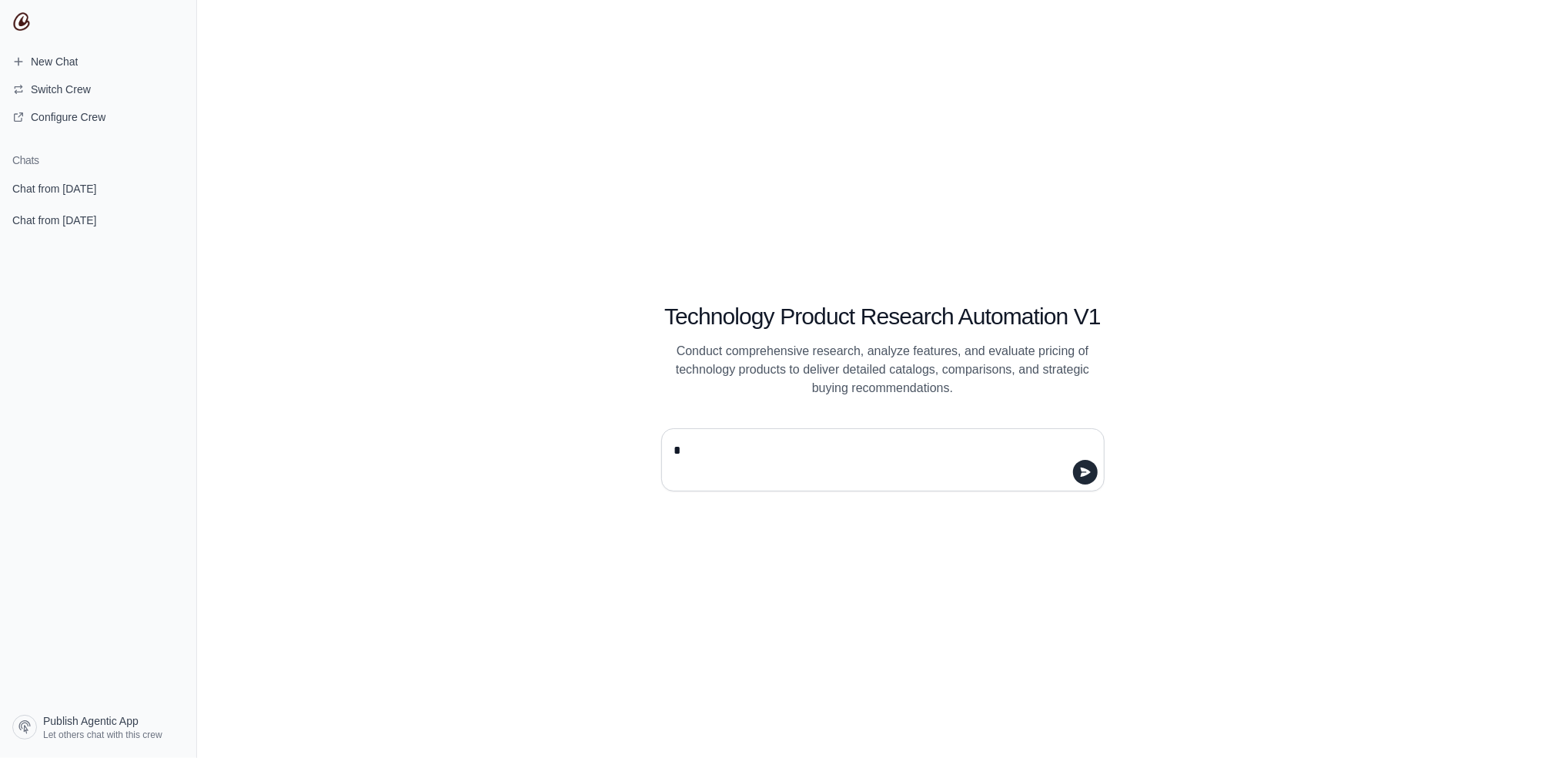
type textarea "**"
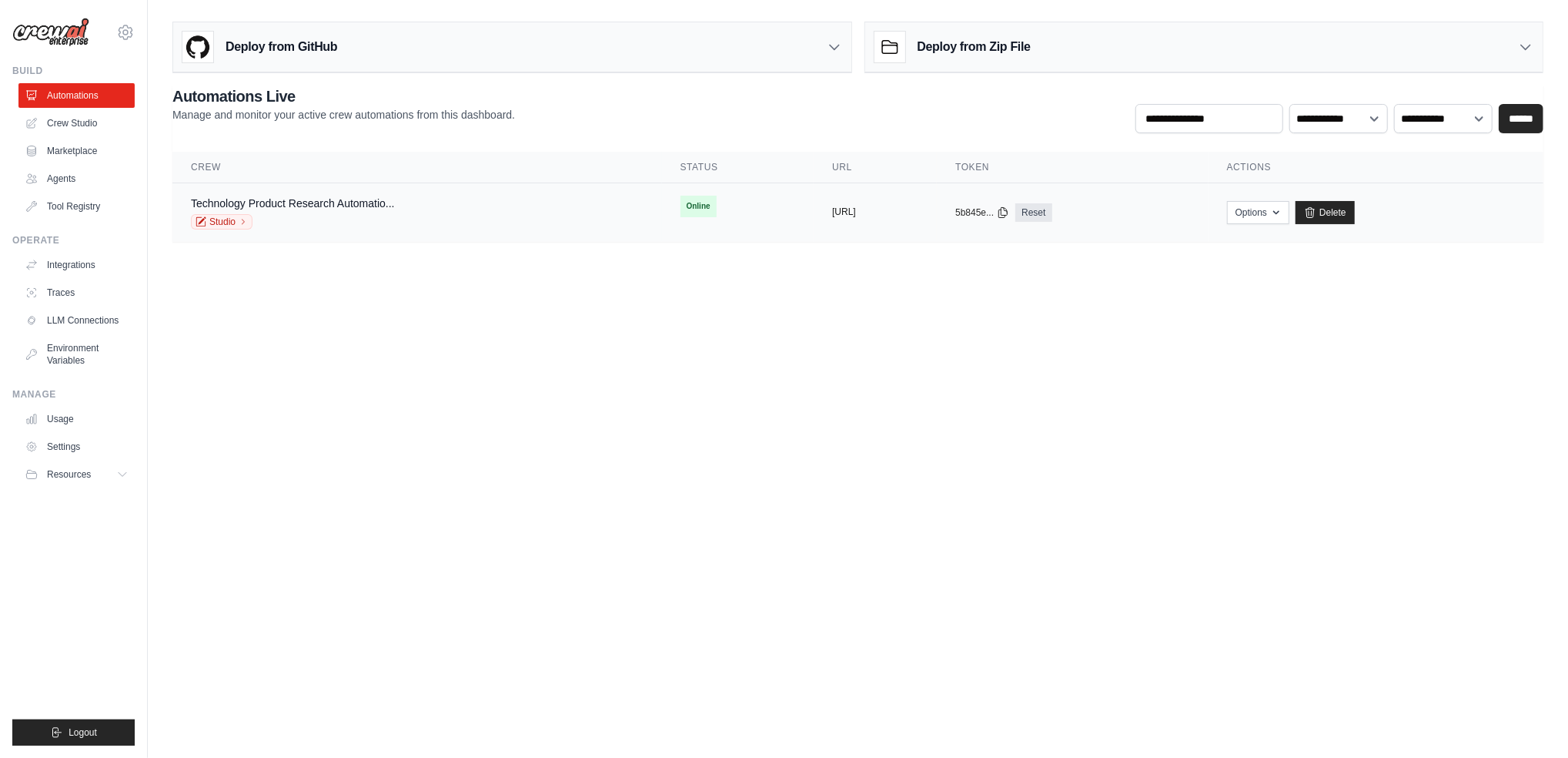
click at [843, 213] on button "https://technology-product-research" at bounding box center [844, 212] width 24 height 13
click at [843, 213] on button "[URL]" at bounding box center [844, 212] width 24 height 13
click at [1289, 215] on button "Options" at bounding box center [1258, 212] width 62 height 23
click at [1271, 236] on link "Chat with this Crew" at bounding box center [1202, 247] width 172 height 27
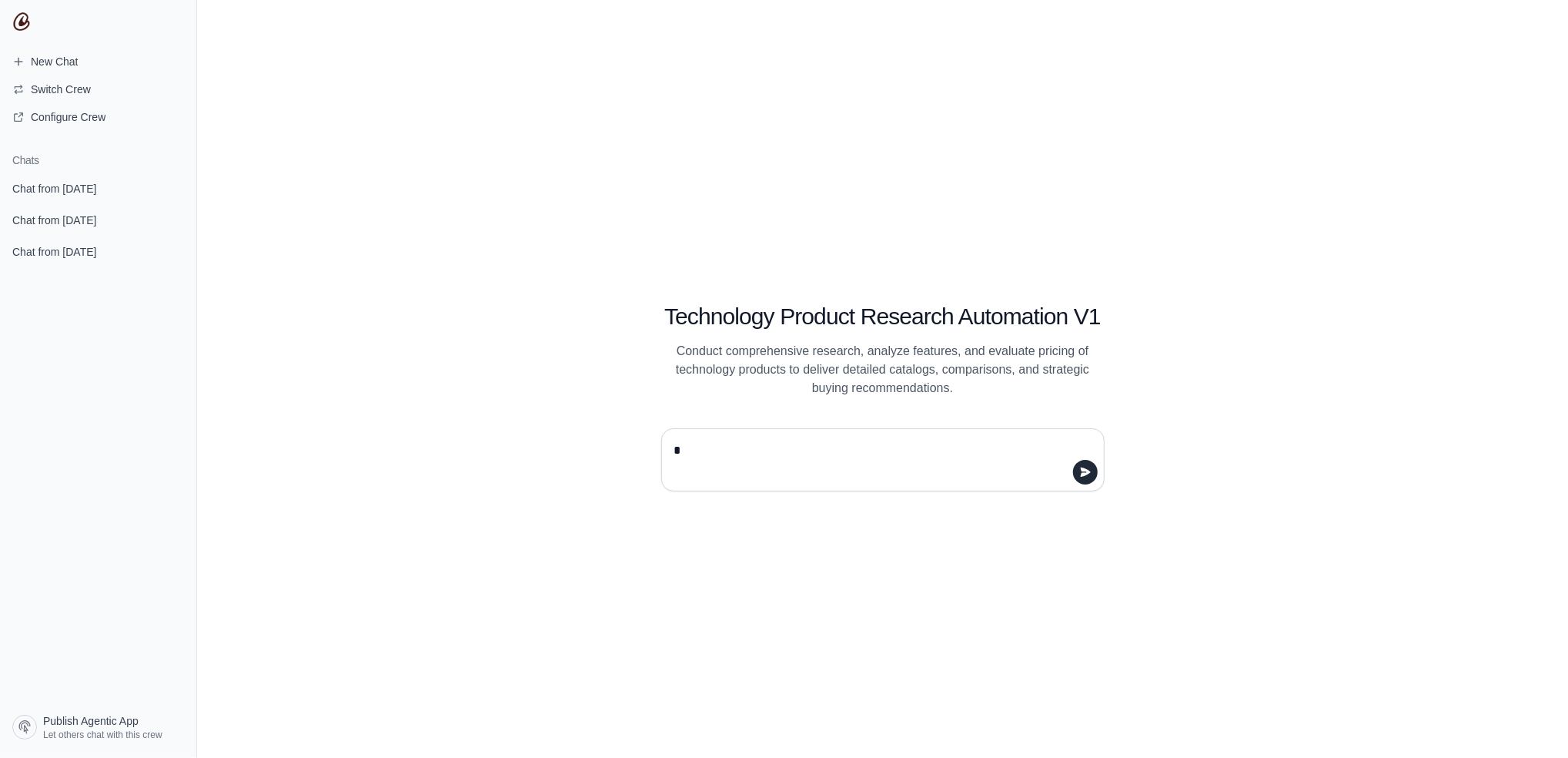
type textarea "**"
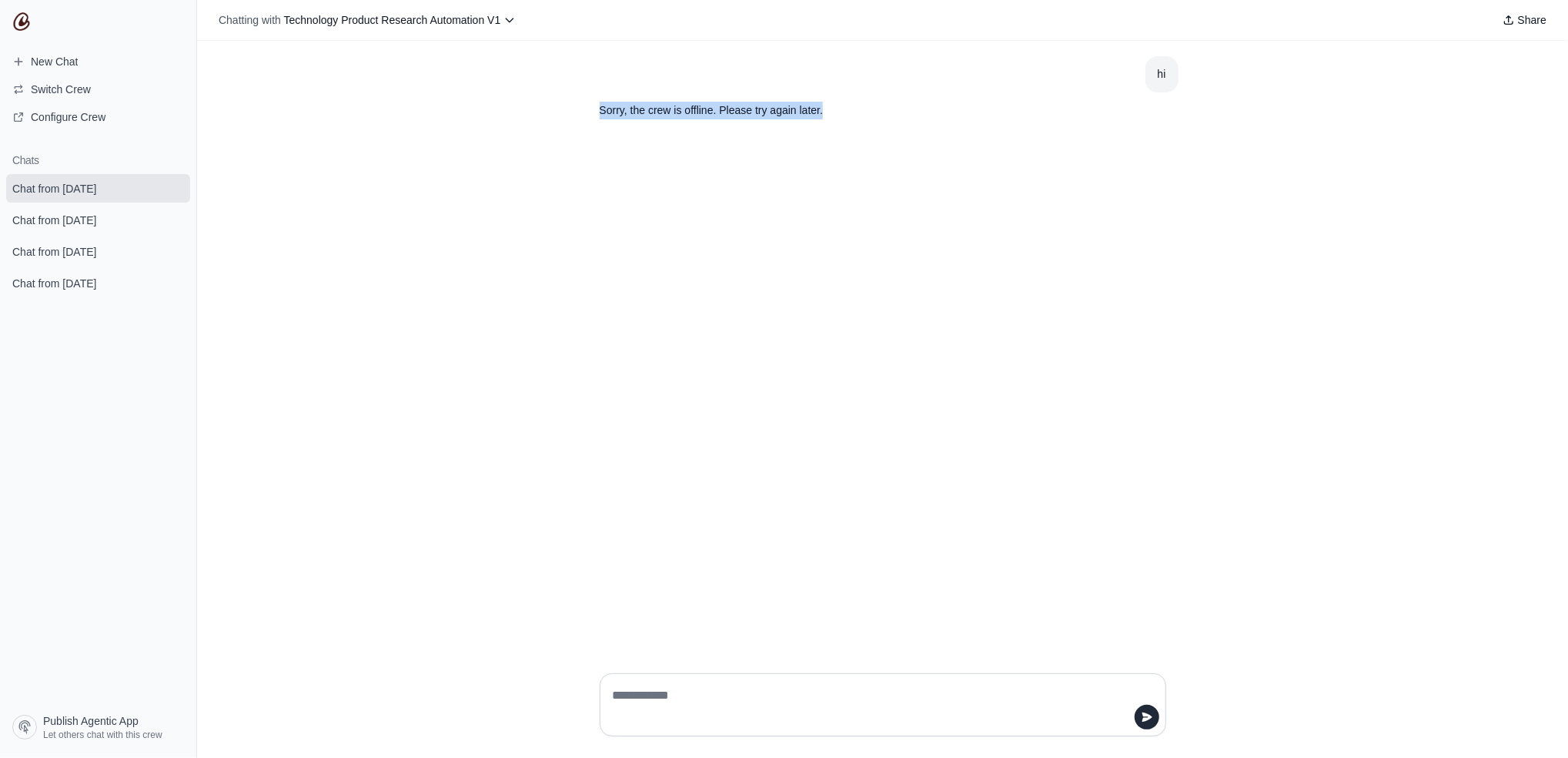
drag, startPoint x: 853, startPoint y: 121, endPoint x: 552, endPoint y: 99, distance: 301.8
click at [552, 99] on div "hi Sorry, the crew is offline. Please try again later." at bounding box center [882, 351] width 1371 height 620
click at [472, 435] on div "hi Sorry, the crew is offline. Please try again later." at bounding box center [882, 351] width 1371 height 620
